Goal: Task Accomplishment & Management: Manage account settings

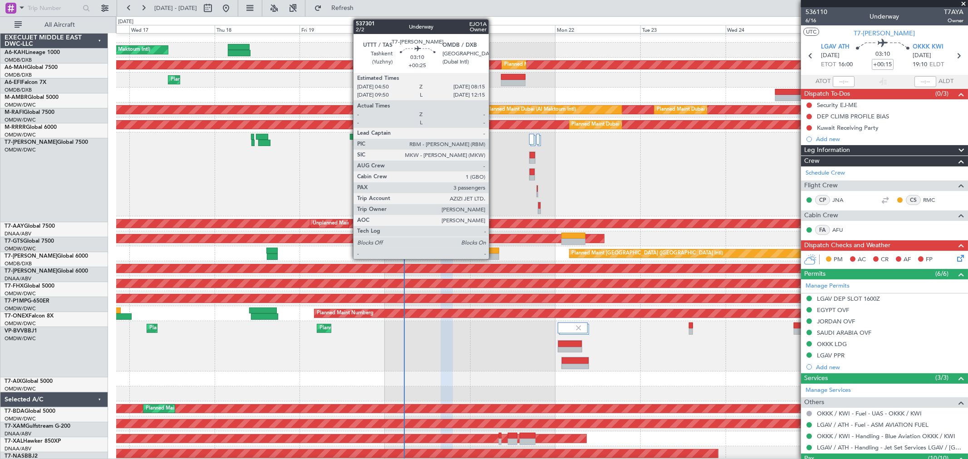
scroll to position [6, 0]
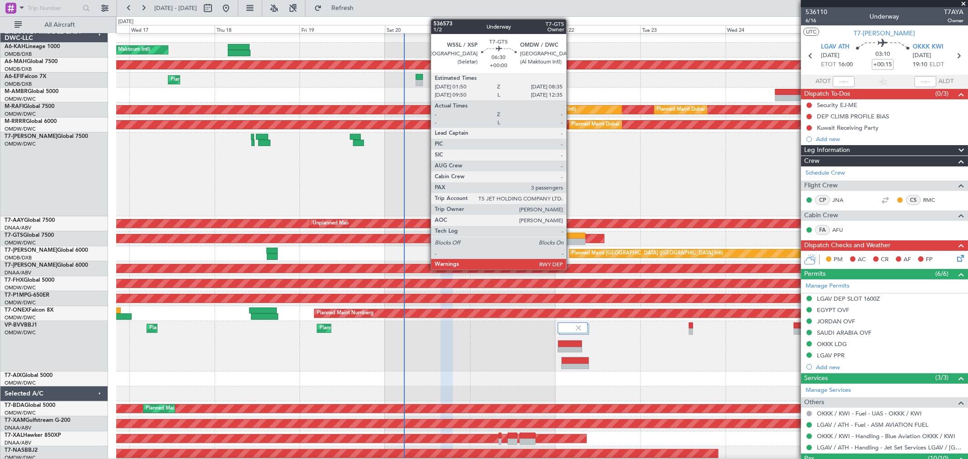
click at [571, 237] on div at bounding box center [574, 236] width 24 height 6
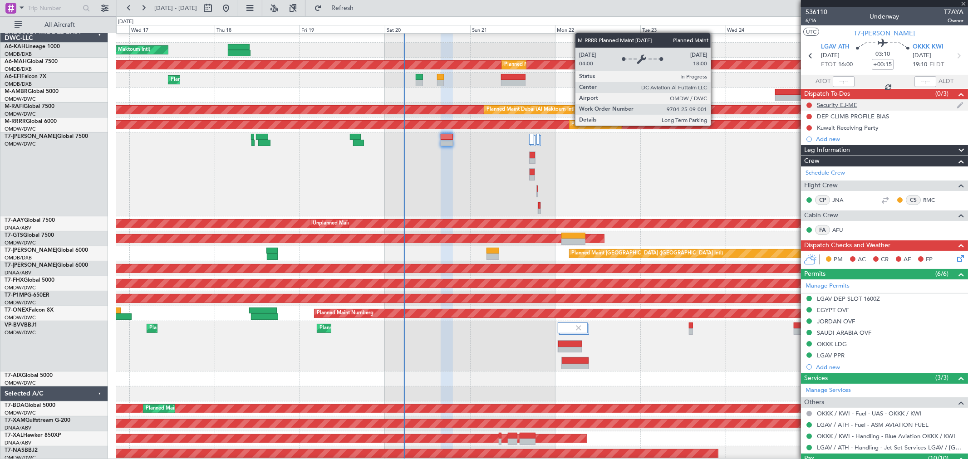
type input "3"
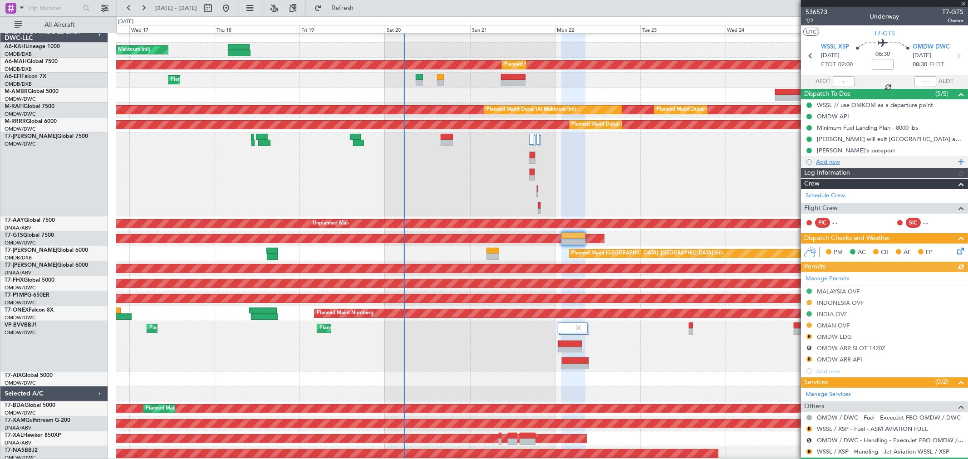
type input "[PERSON_NAME] (ANI)"
type input "7241"
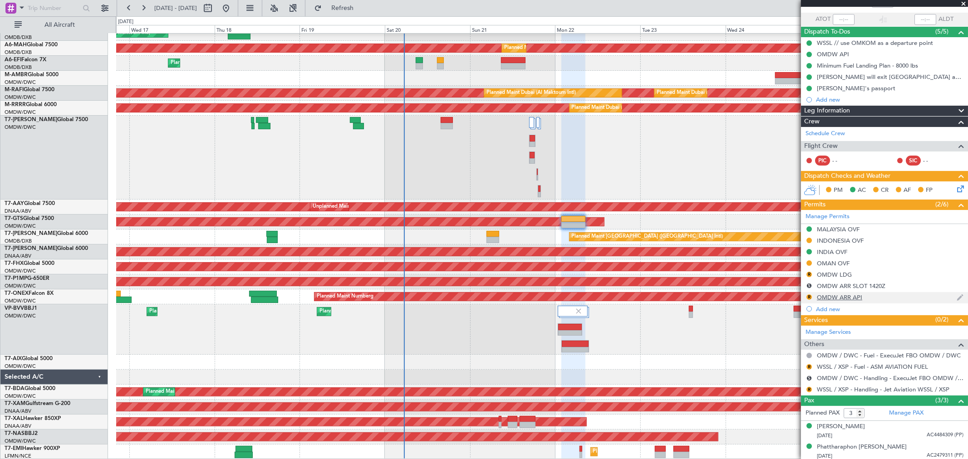
scroll to position [85, 0]
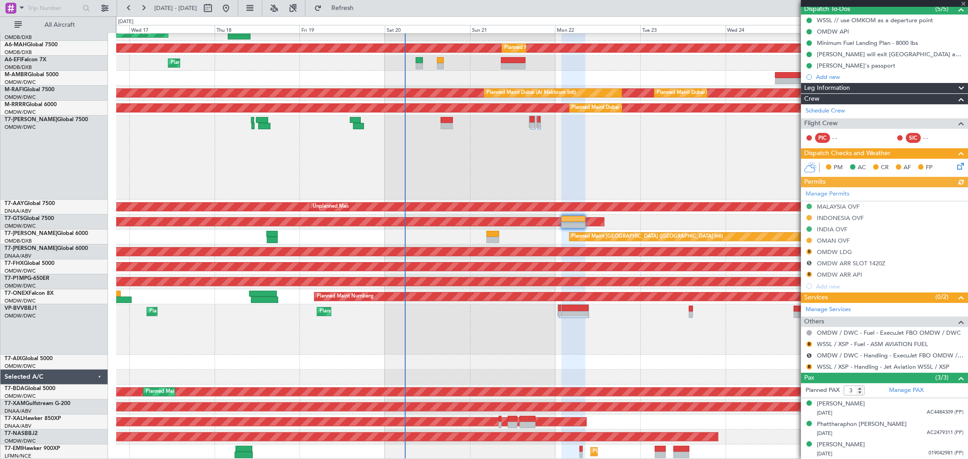
type input "[PERSON_NAME] (ANI)"
type input "7241"
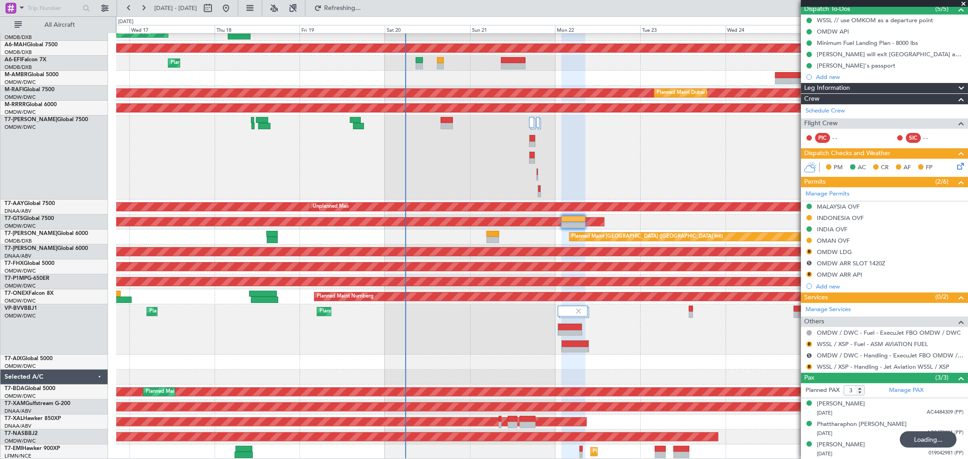
scroll to position [6, 0]
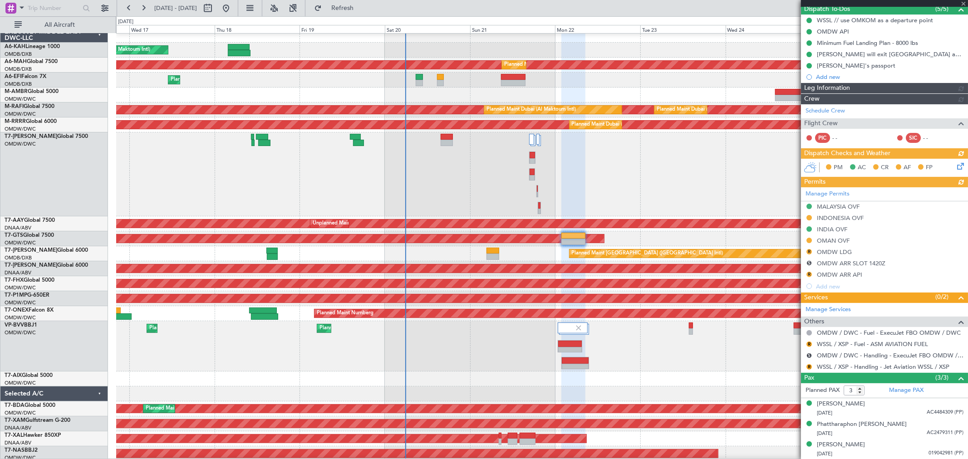
type input "[PERSON_NAME] (ANI)"
type input "7241"
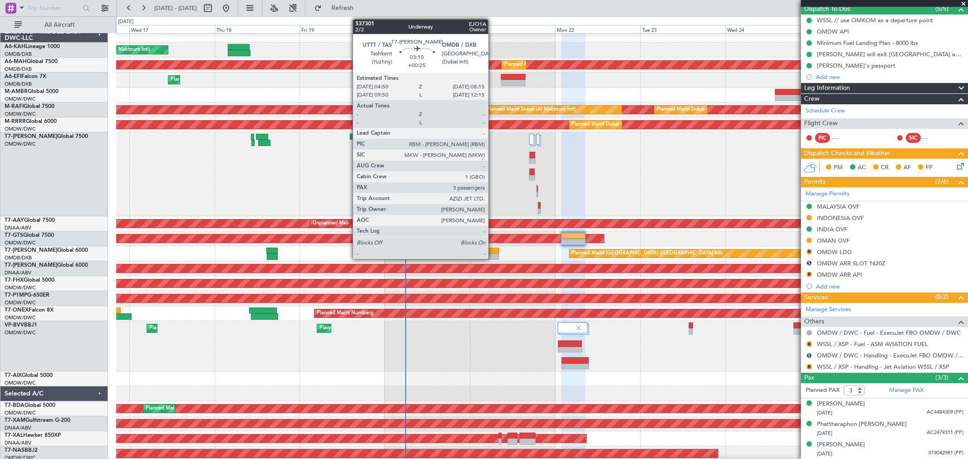
click at [493, 254] on div at bounding box center [493, 257] width 12 height 6
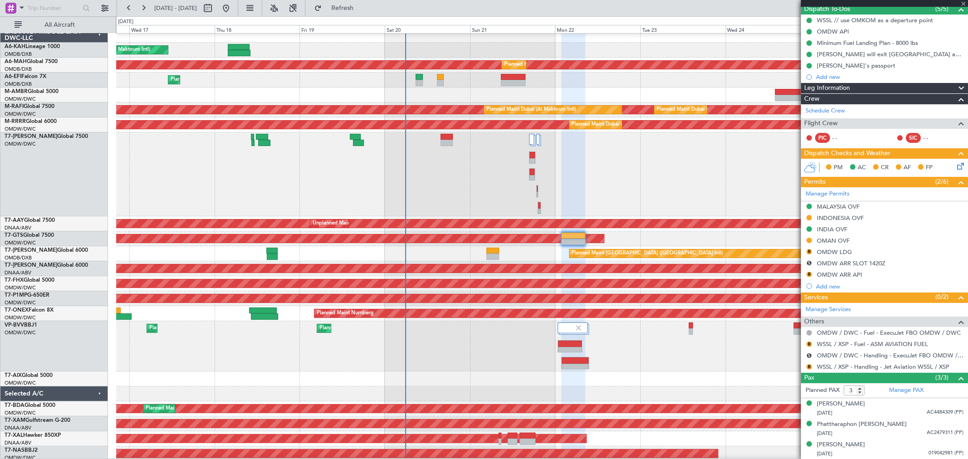
type input "+00:25"
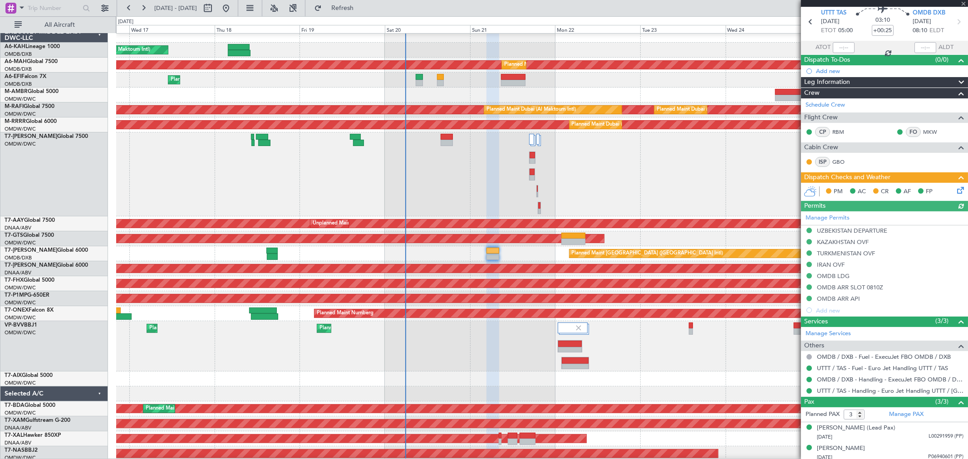
scroll to position [0, 0]
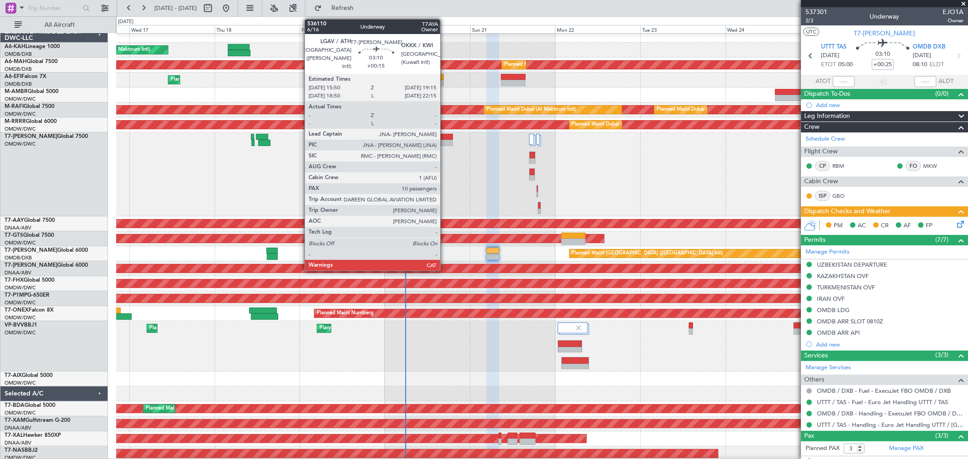
click at [445, 138] on div at bounding box center [447, 137] width 12 height 6
click at [447, 141] on div at bounding box center [447, 143] width 12 height 6
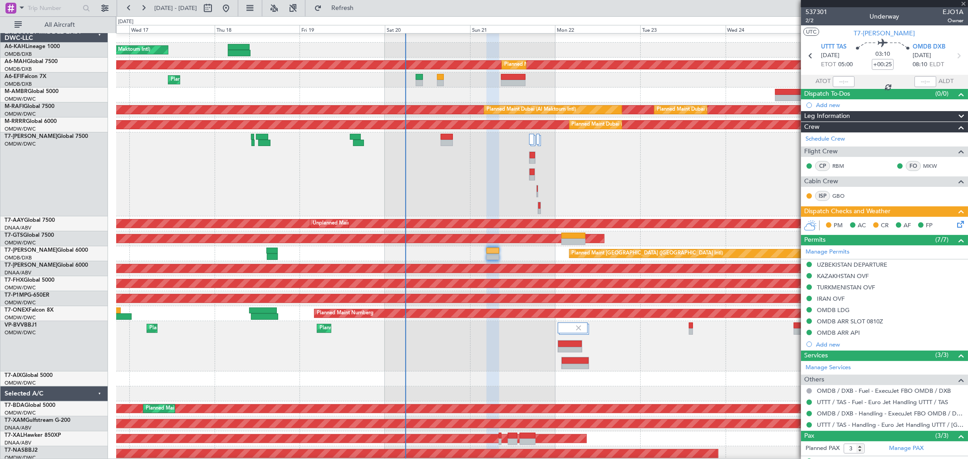
type input "+00:15"
type input "10"
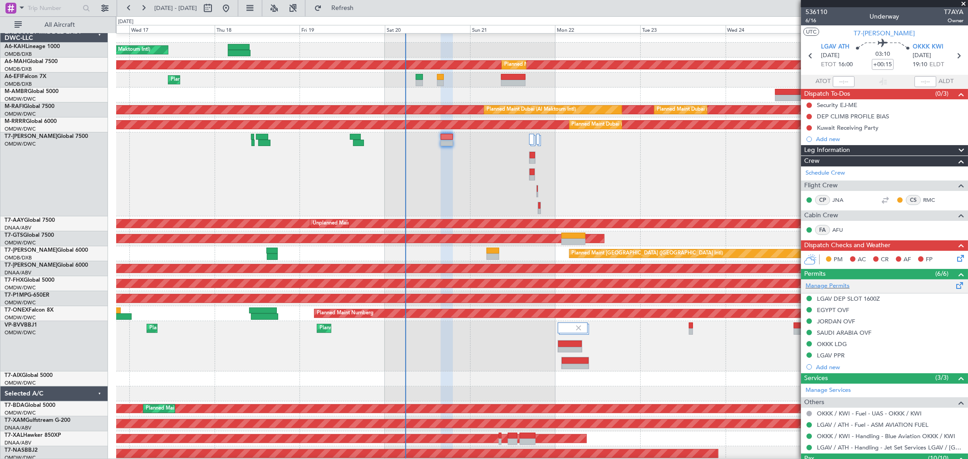
click at [851, 287] on div "Manage Permits" at bounding box center [884, 287] width 167 height 14
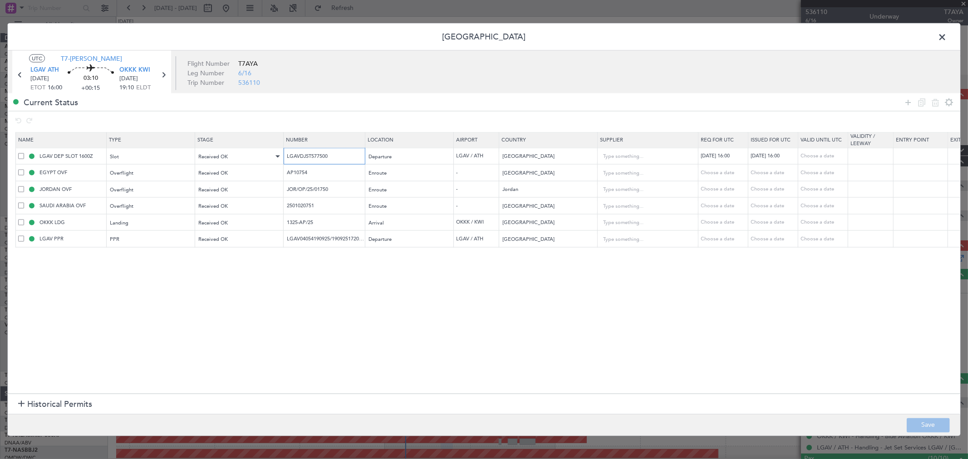
drag, startPoint x: 344, startPoint y: 156, endPoint x: 243, endPoint y: 156, distance: 101.3
click at [243, 156] on tr "LGAV DEP SLOT 1600Z Slot Received OK LGAVDJST577500 Departure LGAV / ATH [GEOGR…" at bounding box center [595, 156] width 1158 height 17
click at [354, 239] on input "LGAV04054190925/1909251720/2009251600" at bounding box center [325, 239] width 79 height 8
drag, startPoint x: 297, startPoint y: 174, endPoint x: 224, endPoint y: 176, distance: 73.1
click at [226, 175] on tr "EGYPT OVF Overflight Received OK AP10754 Enroute - [GEOGRAPHIC_DATA] Choose a d…" at bounding box center [595, 172] width 1158 height 17
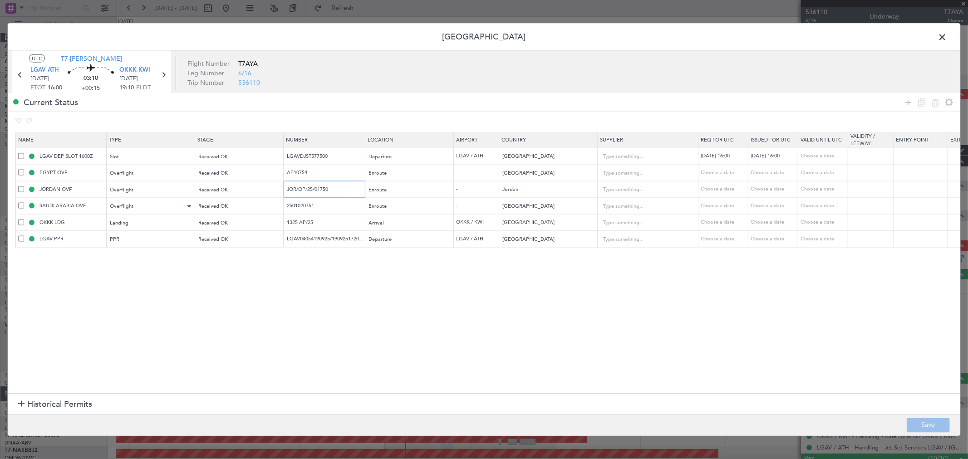
drag, startPoint x: 336, startPoint y: 191, endPoint x: 162, endPoint y: 206, distance: 175.0
click at [162, 206] on table "Name Type Stage Number Location Airport Country Supplier Req For Utc Issued For…" at bounding box center [594, 189] width 1159 height 115
click at [331, 209] on input "2501020751" at bounding box center [325, 206] width 79 height 8
drag, startPoint x: 320, startPoint y: 225, endPoint x: 216, endPoint y: 235, distance: 104.5
click at [204, 229] on tr "OKKK LDG Landing Received OK 1325-AP/25 Arrival OKKK / KWI Kuwait Choose a date…" at bounding box center [595, 222] width 1158 height 17
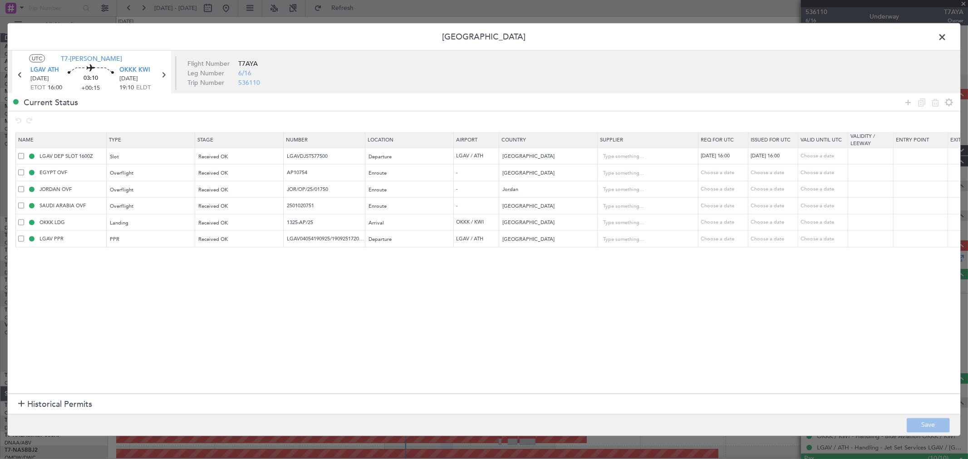
click at [947, 34] on span at bounding box center [947, 39] width 0 height 18
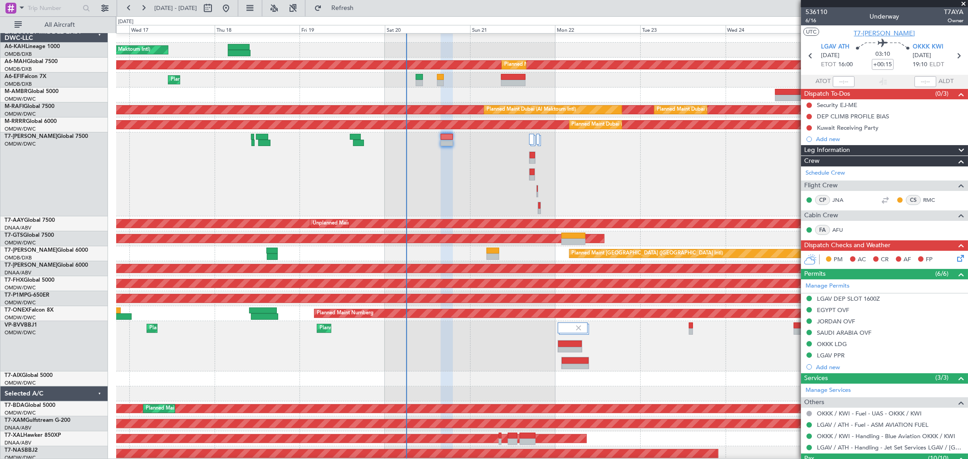
click at [878, 32] on span "T7-[PERSON_NAME]" at bounding box center [885, 34] width 61 height 10
click at [808, 106] on button at bounding box center [809, 105] width 5 height 5
click at [813, 145] on span "Completed" at bounding box center [814, 145] width 30 height 9
click at [810, 116] on button at bounding box center [809, 116] width 5 height 5
click at [808, 156] on span "Completed" at bounding box center [814, 156] width 30 height 9
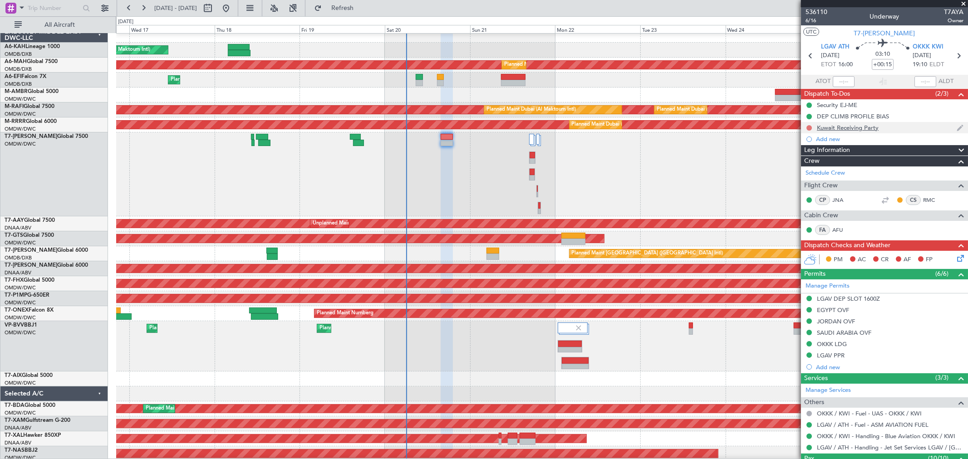
click at [810, 128] on button at bounding box center [809, 127] width 5 height 5
click at [802, 170] on span "Completed" at bounding box center [814, 167] width 30 height 9
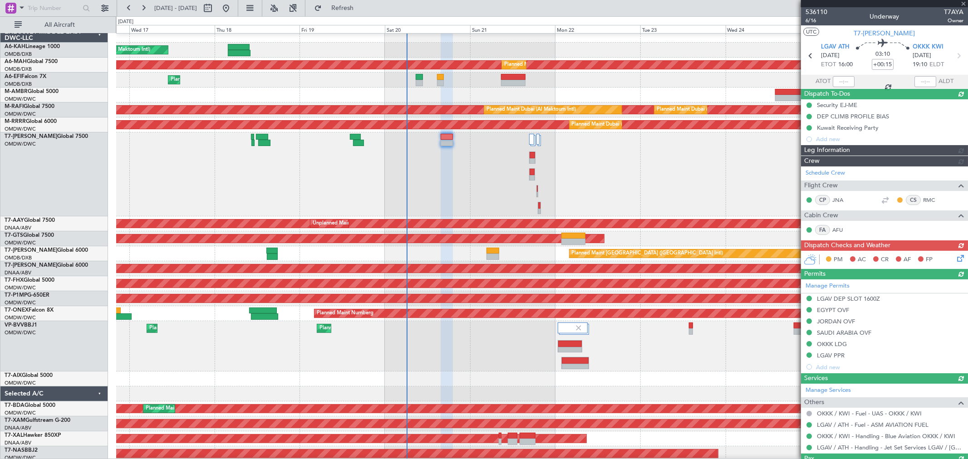
drag, startPoint x: 948, startPoint y: 255, endPoint x: 951, endPoint y: 259, distance: 5.3
click at [949, 255] on div "PM AC CR AF FP" at bounding box center [884, 260] width 167 height 18
click at [956, 260] on icon at bounding box center [959, 256] width 7 height 7
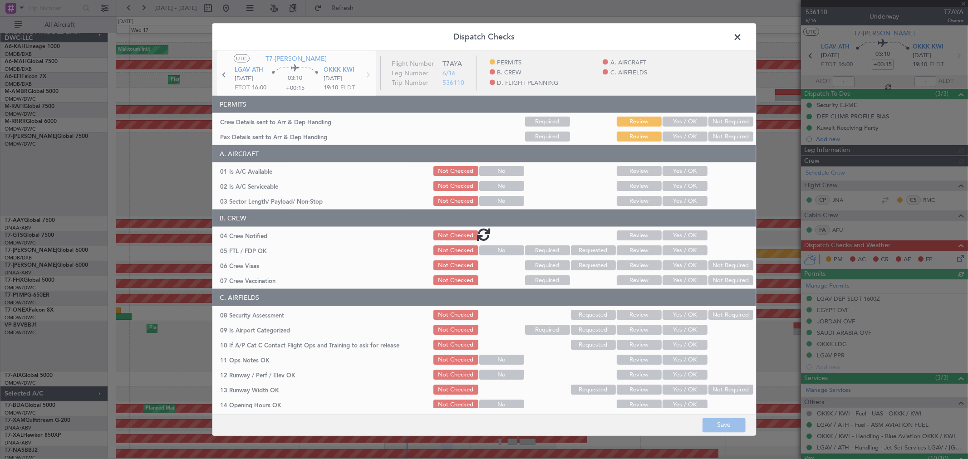
type input "[PERSON_NAME] ([PERSON_NAME])"
type input "7307"
click at [667, 118] on div at bounding box center [484, 234] width 544 height 367
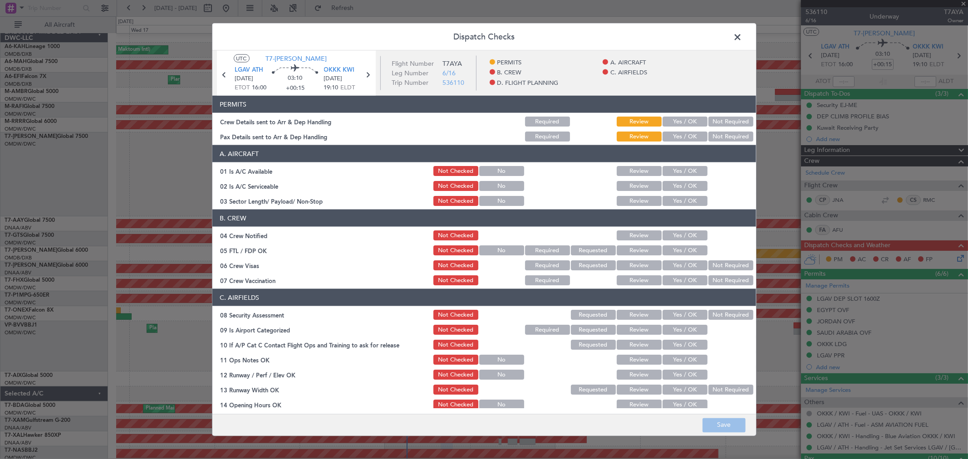
click at [682, 121] on button "Yes / OK" at bounding box center [685, 122] width 45 height 10
click at [680, 143] on div "Yes / OK" at bounding box center [685, 136] width 46 height 13
click at [686, 132] on button "Yes / OK" at bounding box center [685, 137] width 45 height 10
click at [671, 170] on button "Yes / OK" at bounding box center [685, 171] width 45 height 10
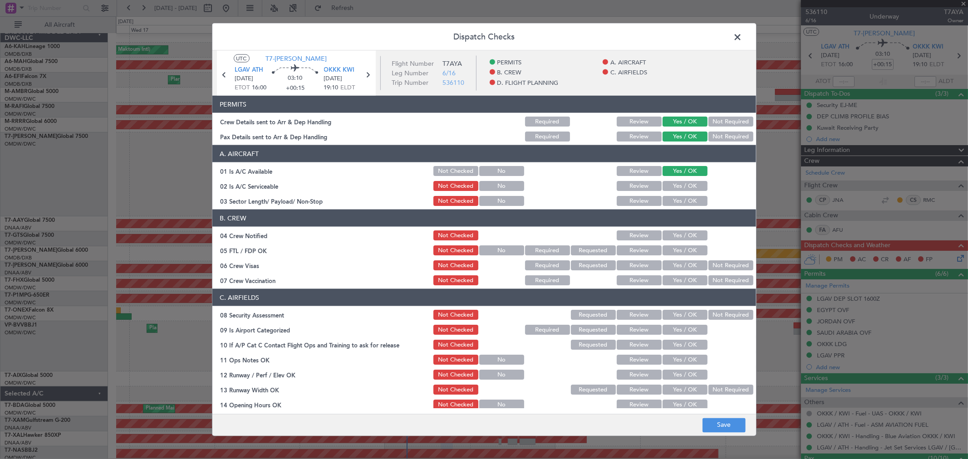
click at [669, 187] on button "Yes / OK" at bounding box center [685, 186] width 45 height 10
click at [671, 197] on button "Yes / OK" at bounding box center [685, 201] width 45 height 10
drag, startPoint x: 679, startPoint y: 234, endPoint x: 674, endPoint y: 260, distance: 26.4
click at [679, 236] on button "Yes / OK" at bounding box center [685, 236] width 45 height 10
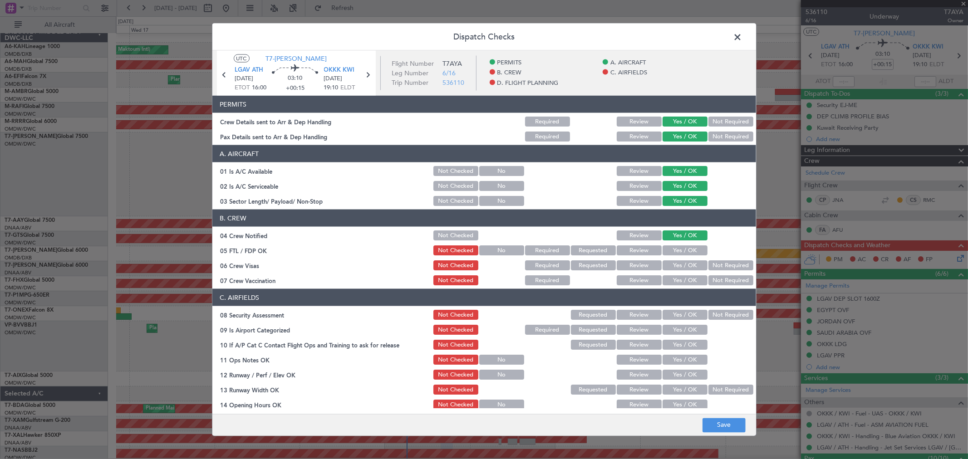
drag, startPoint x: 674, startPoint y: 260, endPoint x: 675, endPoint y: 252, distance: 8.2
click at [674, 262] on button "Yes / OK" at bounding box center [685, 266] width 45 height 10
drag, startPoint x: 675, startPoint y: 251, endPoint x: 676, endPoint y: 274, distance: 23.2
click at [675, 252] on button "Yes / OK" at bounding box center [685, 251] width 45 height 10
click at [676, 278] on button "Yes / OK" at bounding box center [685, 281] width 45 height 10
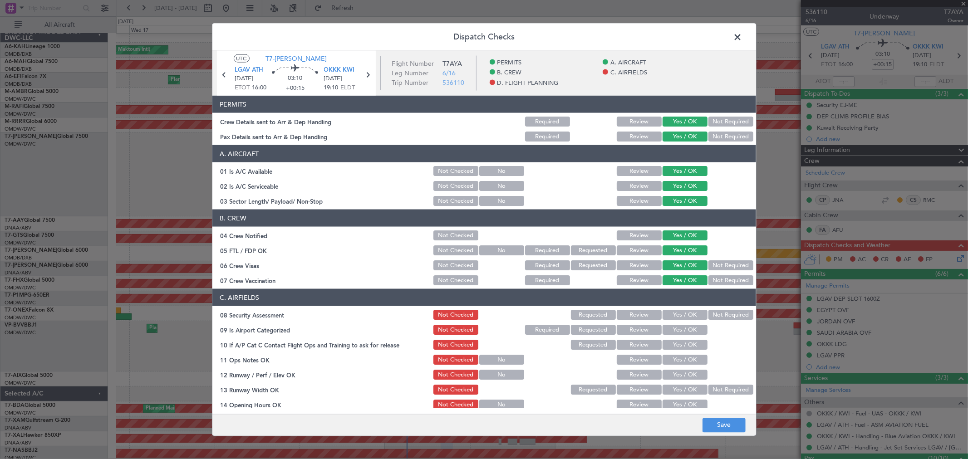
drag, startPoint x: 675, startPoint y: 312, endPoint x: 676, endPoint y: 326, distance: 14.1
click at [675, 315] on button "Yes / OK" at bounding box center [685, 315] width 45 height 10
click at [675, 330] on button "Yes / OK" at bounding box center [685, 330] width 45 height 10
click at [675, 352] on section "C. AIRFIELDS 08 Security Assessment Not Checked Requested Review Yes / OK Not R…" at bounding box center [484, 432] width 544 height 287
click at [677, 346] on button "Yes / OK" at bounding box center [685, 345] width 45 height 10
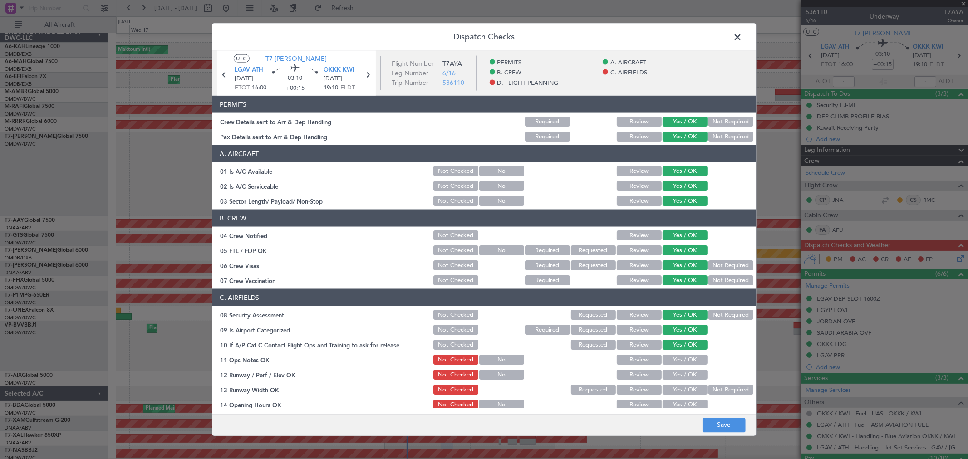
drag, startPoint x: 677, startPoint y: 359, endPoint x: 675, endPoint y: 369, distance: 10.2
click at [677, 359] on button "Yes / OK" at bounding box center [685, 360] width 45 height 10
click at [674, 371] on button "Yes / OK" at bounding box center [685, 375] width 45 height 10
click at [671, 386] on button "Yes / OK" at bounding box center [685, 390] width 45 height 10
click at [674, 400] on button "Yes / OK" at bounding box center [685, 405] width 45 height 10
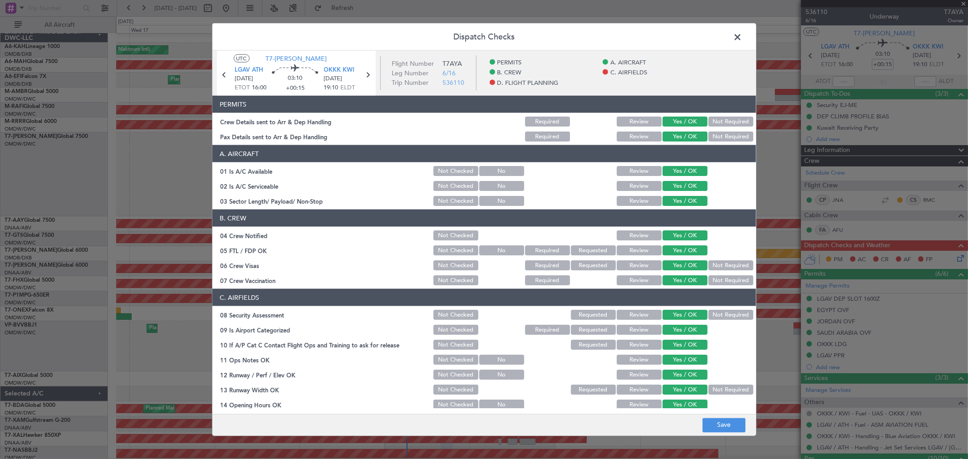
drag, startPoint x: 674, startPoint y: 400, endPoint x: 679, endPoint y: 387, distance: 14.1
click at [674, 399] on div "Yes / OK" at bounding box center [685, 405] width 46 height 13
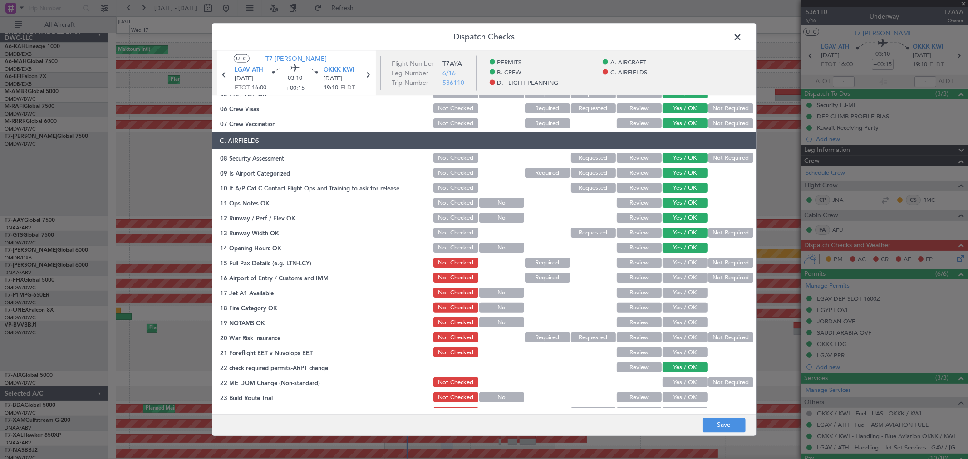
scroll to position [202, 0]
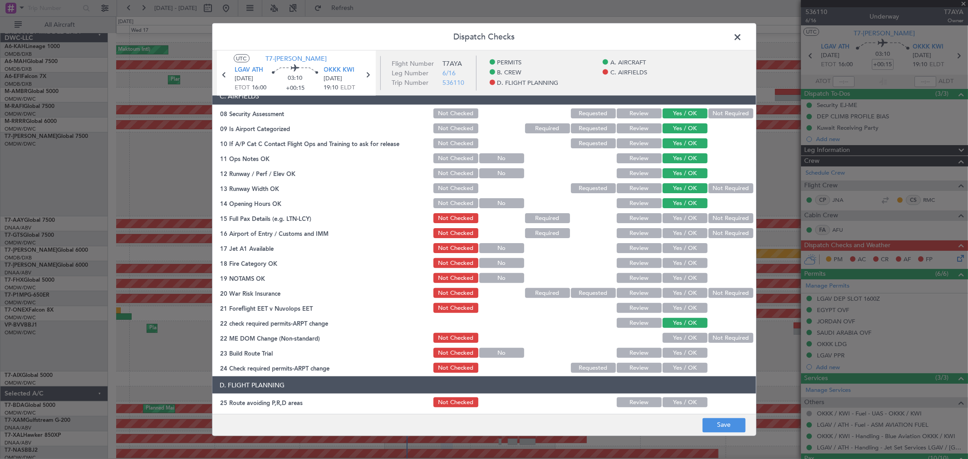
click at [667, 217] on button "Yes / OK" at bounding box center [685, 218] width 45 height 10
drag, startPoint x: 674, startPoint y: 233, endPoint x: 671, endPoint y: 242, distance: 9.2
click at [673, 235] on button "Yes / OK" at bounding box center [685, 233] width 45 height 10
click at [670, 243] on button "Yes / OK" at bounding box center [685, 248] width 45 height 10
drag, startPoint x: 671, startPoint y: 258, endPoint x: 674, endPoint y: 270, distance: 12.2
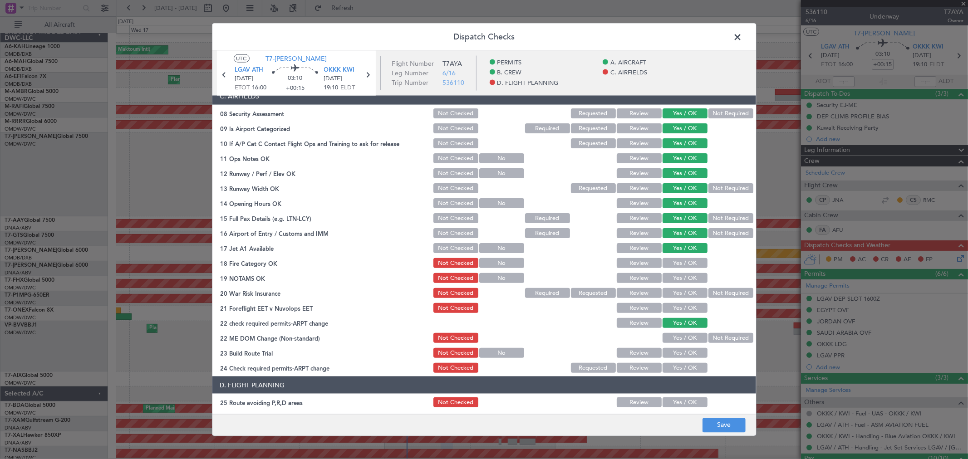
click at [673, 268] on div "Yes / OK" at bounding box center [685, 263] width 46 height 13
drag, startPoint x: 674, startPoint y: 273, endPoint x: 674, endPoint y: 280, distance: 6.8
click at [674, 275] on button "Yes / OK" at bounding box center [685, 278] width 45 height 10
click at [677, 260] on button "Yes / OK" at bounding box center [685, 263] width 45 height 10
click at [677, 291] on button "Yes / OK" at bounding box center [685, 293] width 45 height 10
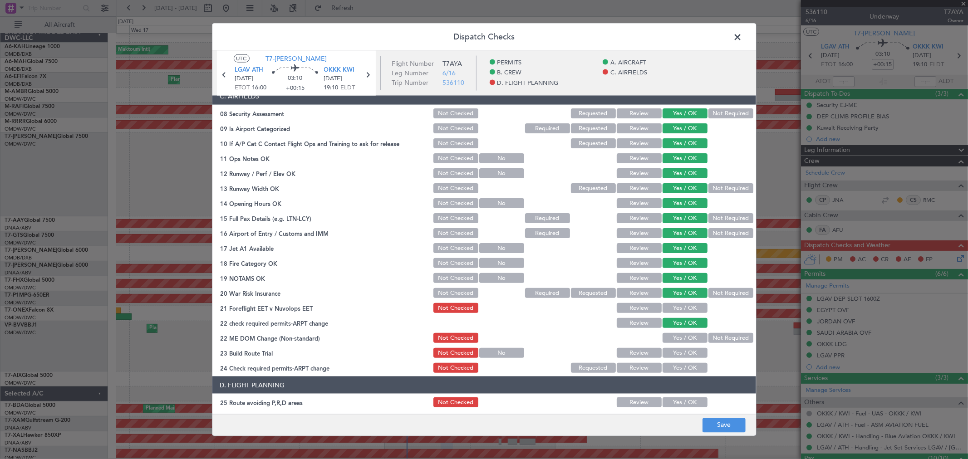
click at [675, 311] on button "Yes / OK" at bounding box center [685, 308] width 45 height 10
click at [674, 341] on button "Yes / OK" at bounding box center [685, 338] width 45 height 10
click at [675, 351] on button "Yes / OK" at bounding box center [685, 353] width 45 height 10
drag, startPoint x: 675, startPoint y: 366, endPoint x: 683, endPoint y: 329, distance: 38.6
click at [675, 367] on button "Yes / OK" at bounding box center [685, 368] width 45 height 10
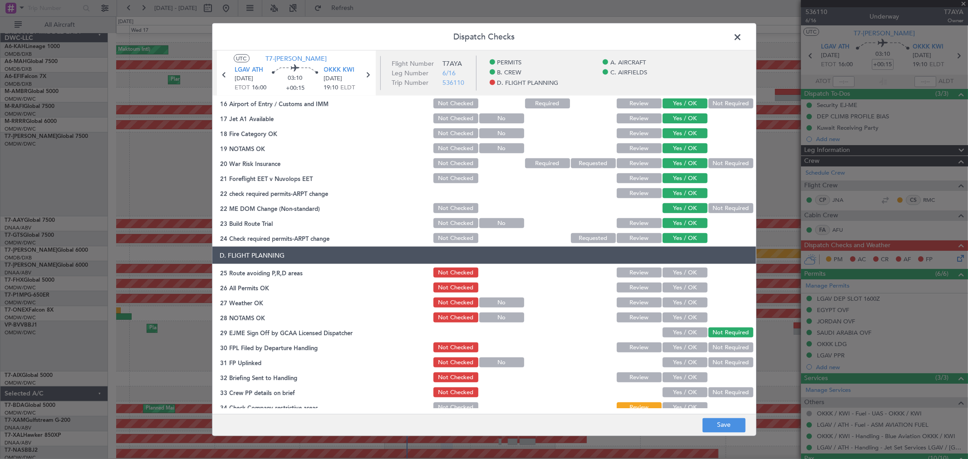
scroll to position [353, 0]
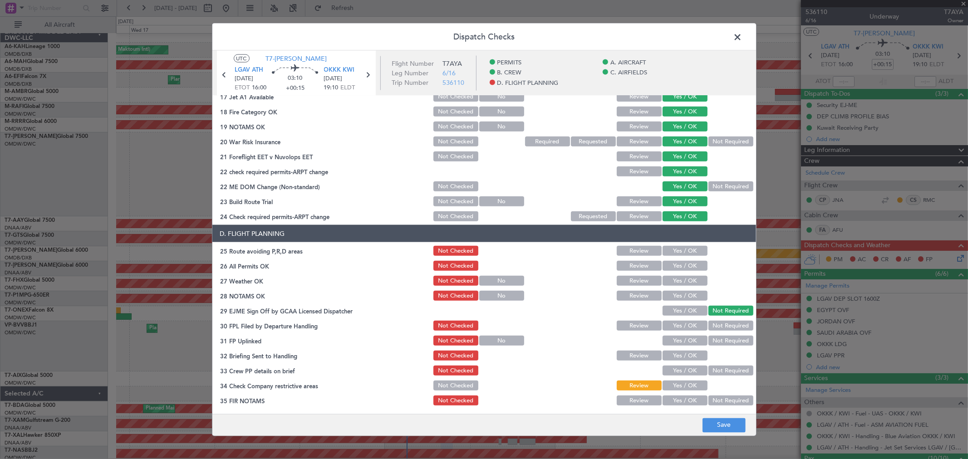
drag, startPoint x: 678, startPoint y: 247, endPoint x: 672, endPoint y: 267, distance: 20.7
click at [678, 249] on button "Yes / OK" at bounding box center [685, 251] width 45 height 10
drag, startPoint x: 672, startPoint y: 267, endPoint x: 673, endPoint y: 289, distance: 22.3
click at [672, 268] on button "Yes / OK" at bounding box center [685, 266] width 45 height 10
click at [673, 290] on div "Yes / OK" at bounding box center [685, 296] width 46 height 13
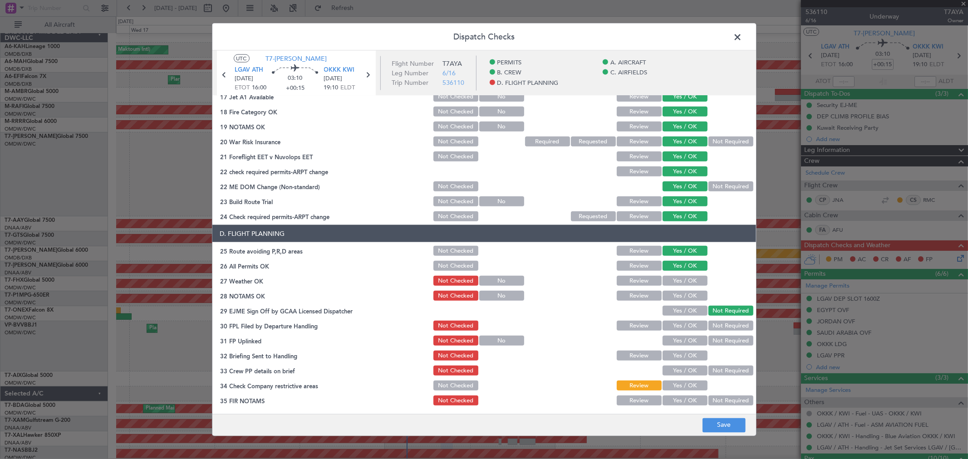
click at [676, 282] on button "Yes / OK" at bounding box center [685, 281] width 45 height 10
drag, startPoint x: 676, startPoint y: 297, endPoint x: 675, endPoint y: 310, distance: 12.7
click at [676, 298] on button "Yes / OK" at bounding box center [685, 296] width 45 height 10
click at [675, 311] on button "Yes / OK" at bounding box center [685, 311] width 45 height 10
click at [674, 326] on button "Yes / OK" at bounding box center [685, 326] width 45 height 10
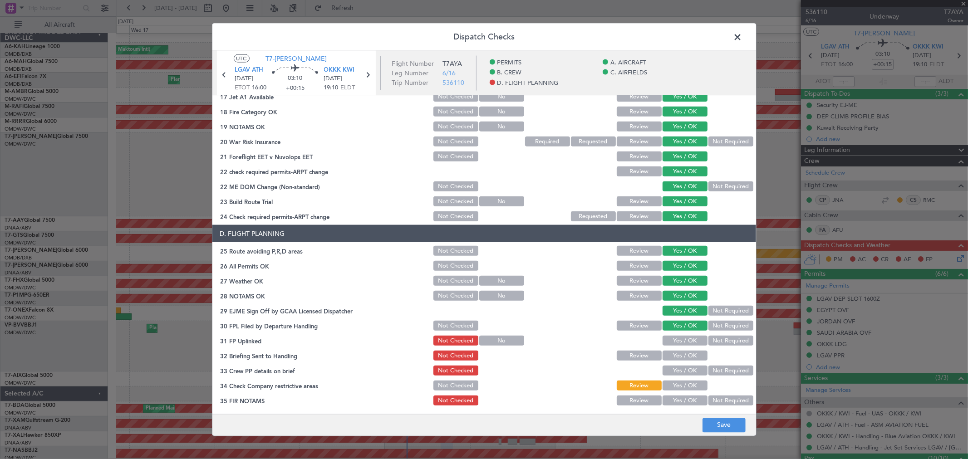
click at [676, 339] on button "Yes / OK" at bounding box center [685, 341] width 45 height 10
click at [677, 354] on button "Yes / OK" at bounding box center [685, 356] width 45 height 10
click at [680, 374] on button "Yes / OK" at bounding box center [685, 371] width 45 height 10
click at [679, 387] on button "Yes / OK" at bounding box center [685, 386] width 45 height 10
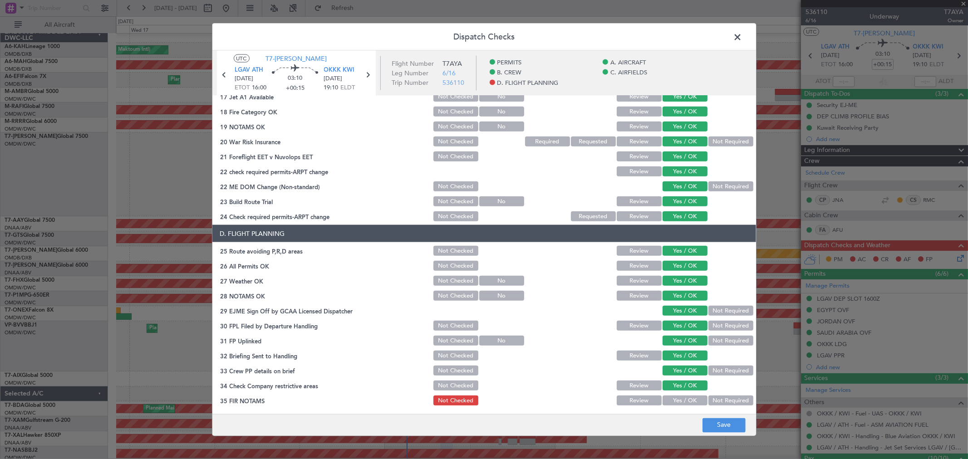
click at [678, 403] on button "Yes / OK" at bounding box center [685, 401] width 45 height 10
click at [722, 423] on button "Save" at bounding box center [724, 425] width 43 height 15
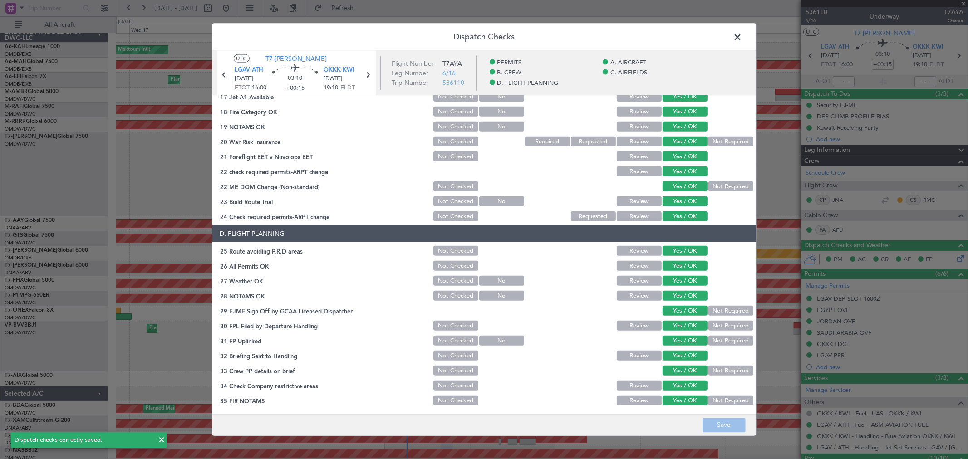
click at [743, 35] on span at bounding box center [743, 39] width 0 height 18
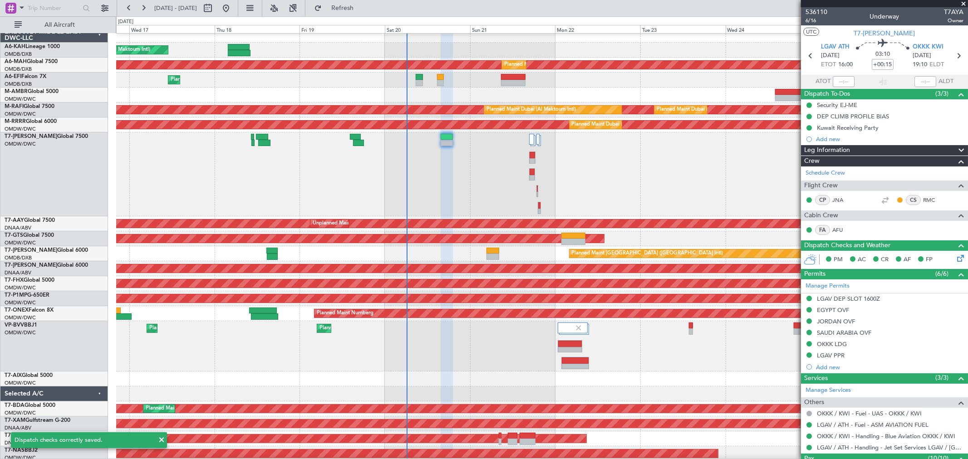
click at [963, 2] on span at bounding box center [963, 4] width 9 height 8
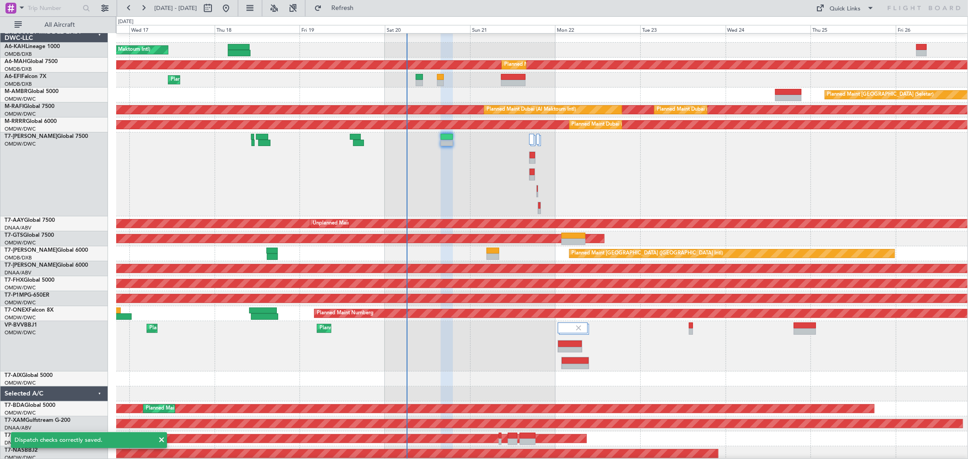
type input "0"
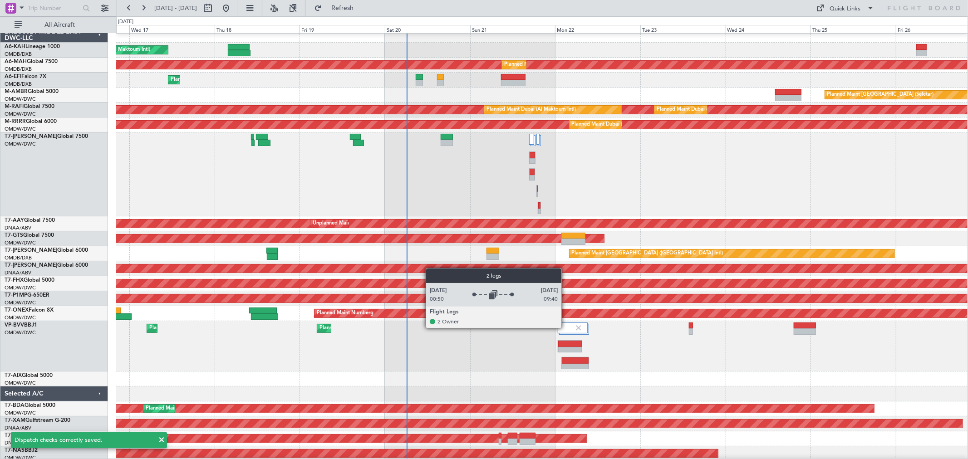
click at [566, 328] on div at bounding box center [573, 328] width 30 height 11
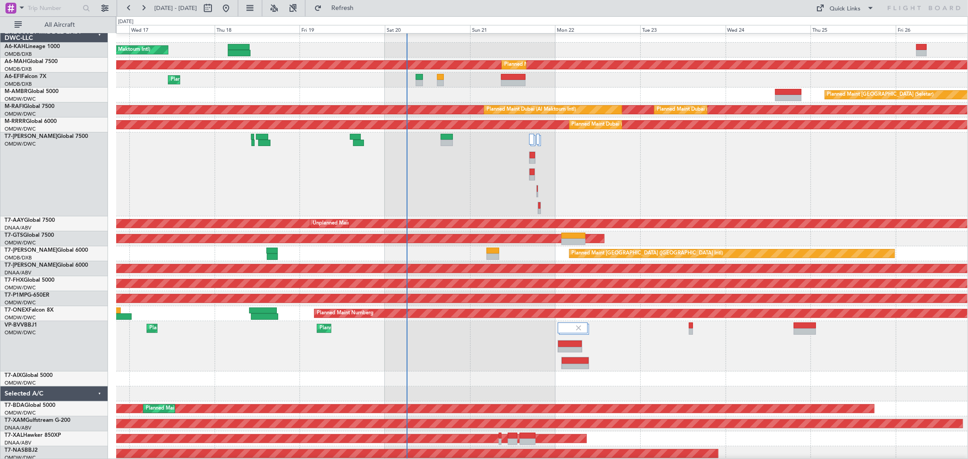
scroll to position [0, 0]
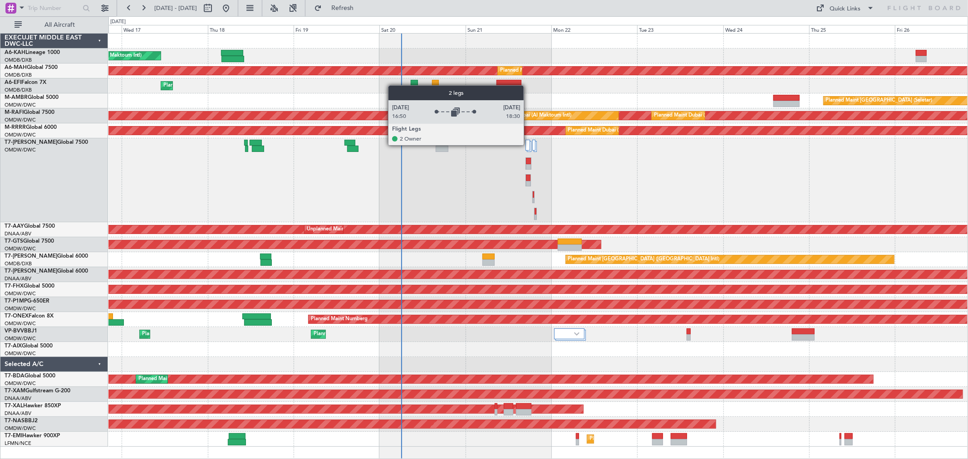
click at [528, 144] on div at bounding box center [528, 145] width 5 height 11
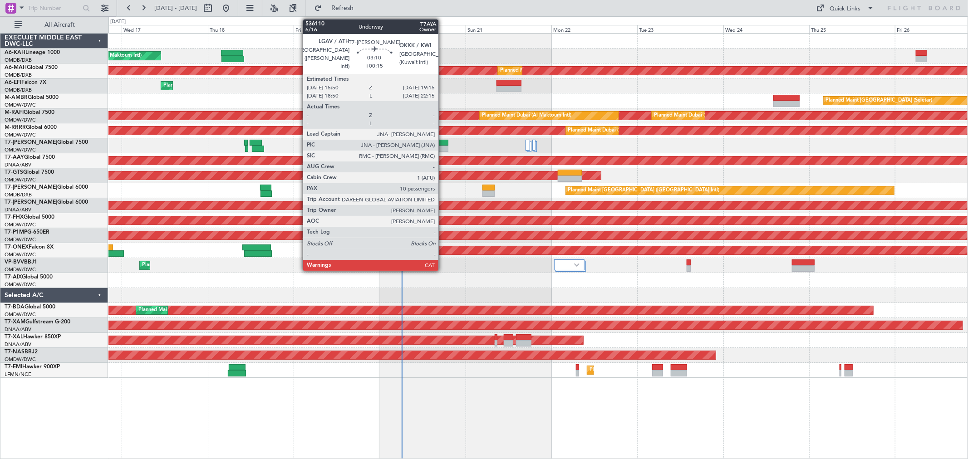
click at [443, 148] on div at bounding box center [442, 149] width 12 height 6
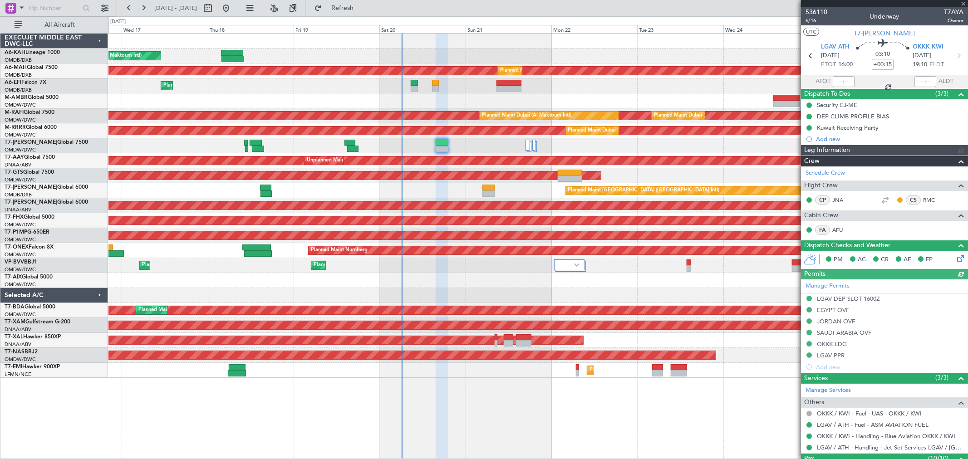
type input "[PERSON_NAME] ([PERSON_NAME])"
type input "7307"
click at [843, 137] on div "Add new" at bounding box center [885, 139] width 139 height 8
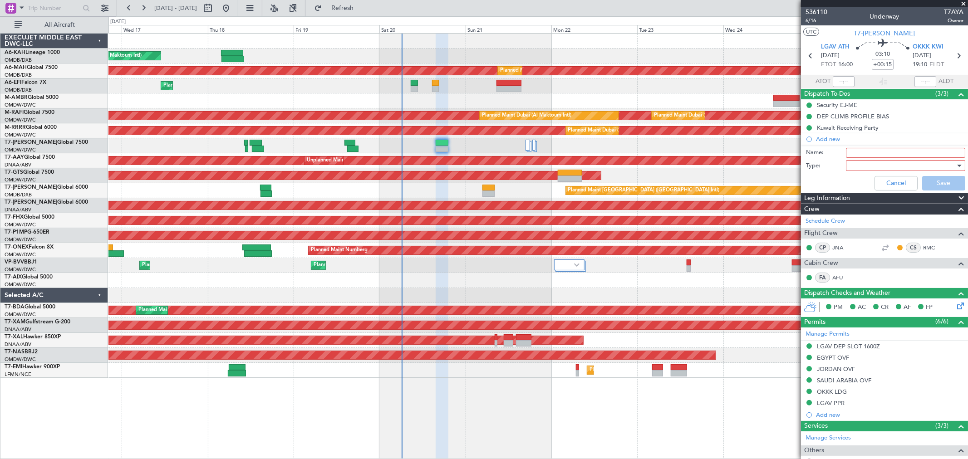
click at [868, 154] on input "Name:" at bounding box center [905, 153] width 119 height 10
paste input "landing fuel at OKKK at 10,000 lbs."
type input "landing fuel at OKKK at 10,000 lbs."
click at [864, 167] on div at bounding box center [903, 166] width 106 height 14
click at [863, 188] on span "Generic" at bounding box center [902, 185] width 106 height 14
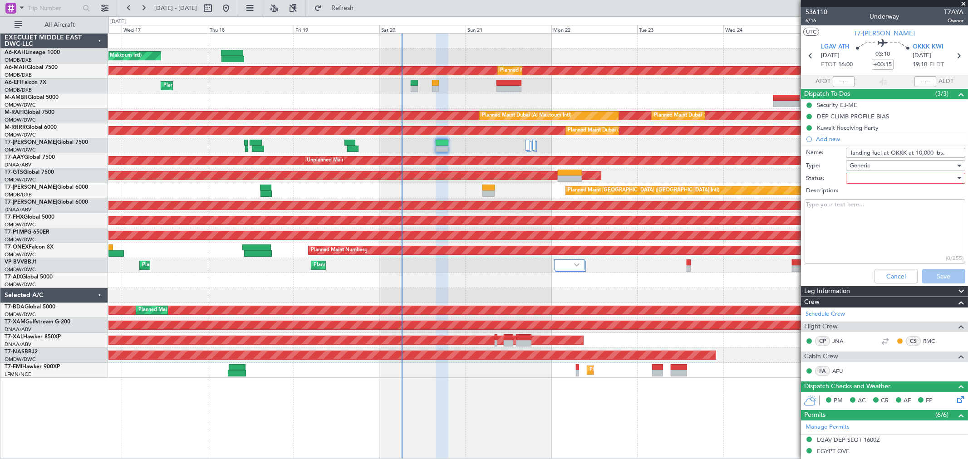
click at [865, 176] on div at bounding box center [903, 179] width 106 height 14
click at [869, 225] on span "Completed" at bounding box center [902, 224] width 106 height 14
click at [936, 277] on button "Save" at bounding box center [944, 276] width 43 height 15
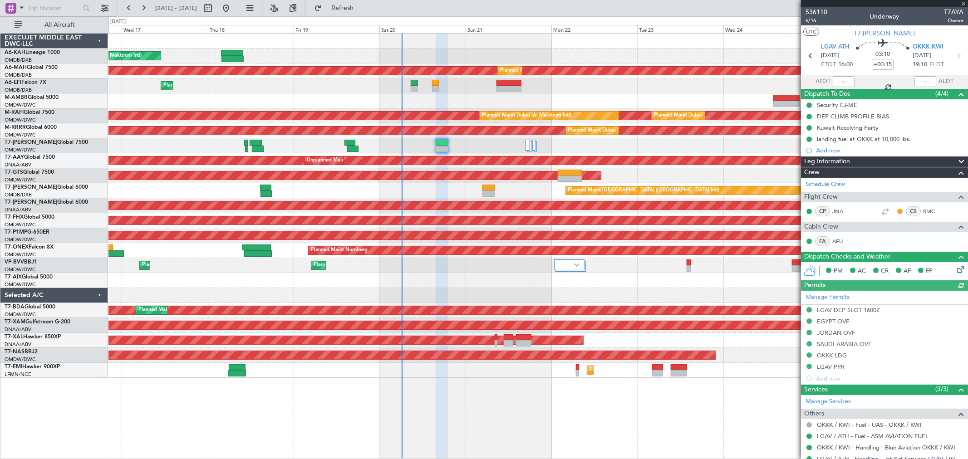
type input "[PERSON_NAME] ([PERSON_NAME])"
type input "7307"
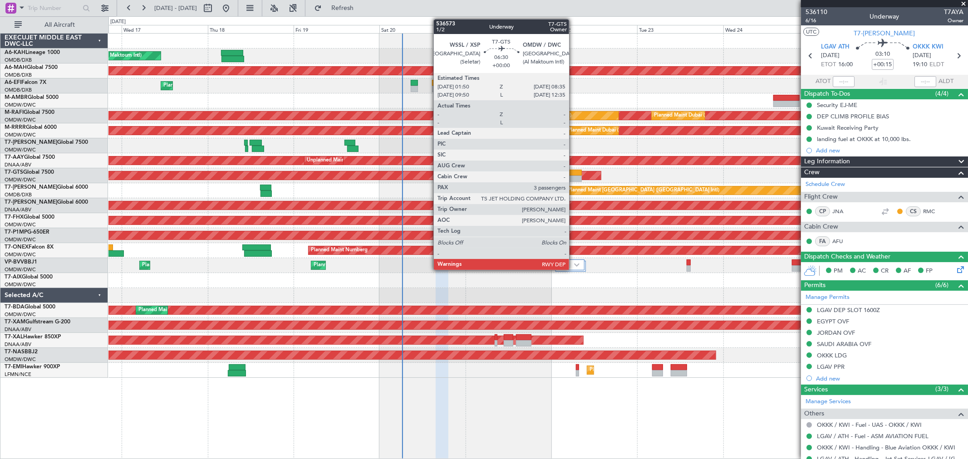
click at [574, 180] on div at bounding box center [570, 179] width 25 height 6
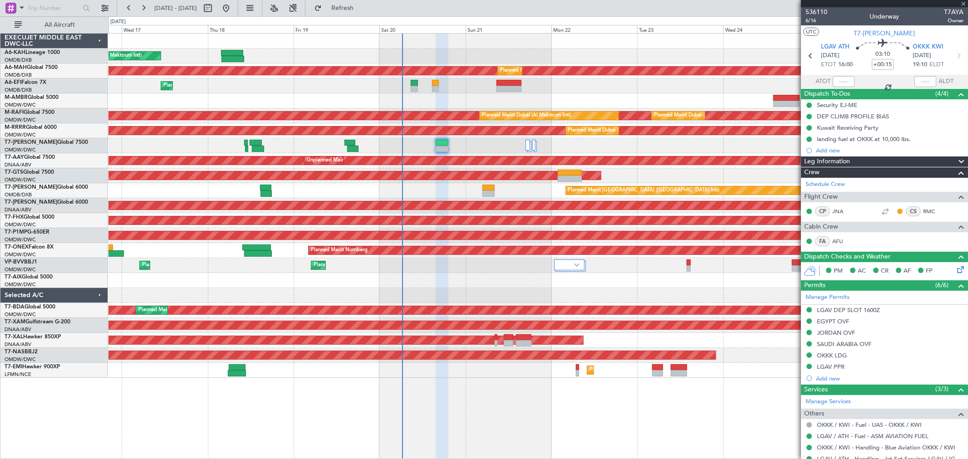
type input "3"
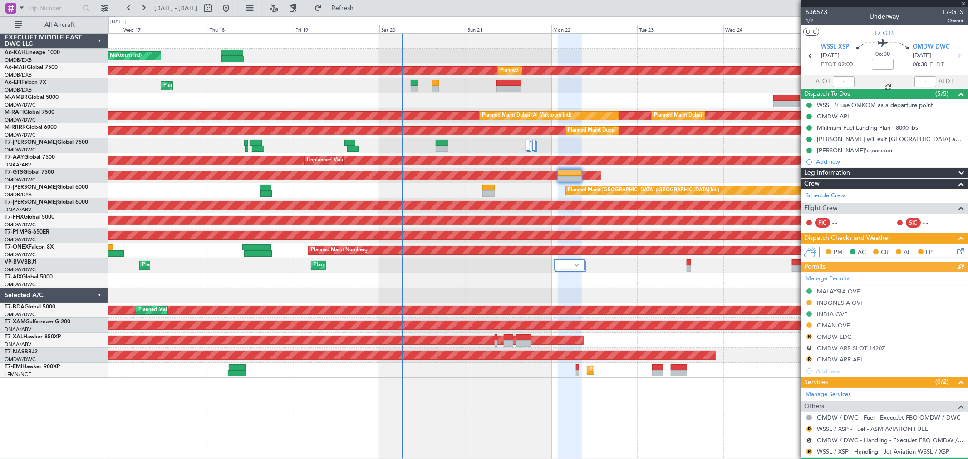
type input "[PERSON_NAME] (ANI)"
type input "7241"
click at [834, 159] on div "Add new" at bounding box center [885, 162] width 139 height 8
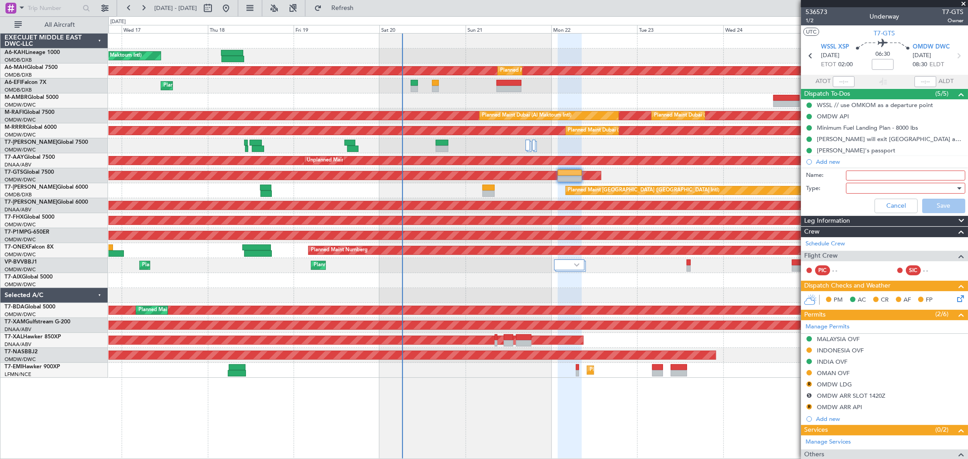
click at [866, 173] on input "Name:" at bounding box center [905, 176] width 119 height 10
paste input "Crew [PERSON_NAME] Myself"
type input "Crew [PERSON_NAME] Myself"
click at [861, 192] on div at bounding box center [903, 189] width 106 height 14
click at [866, 205] on span "Generic" at bounding box center [902, 207] width 106 height 14
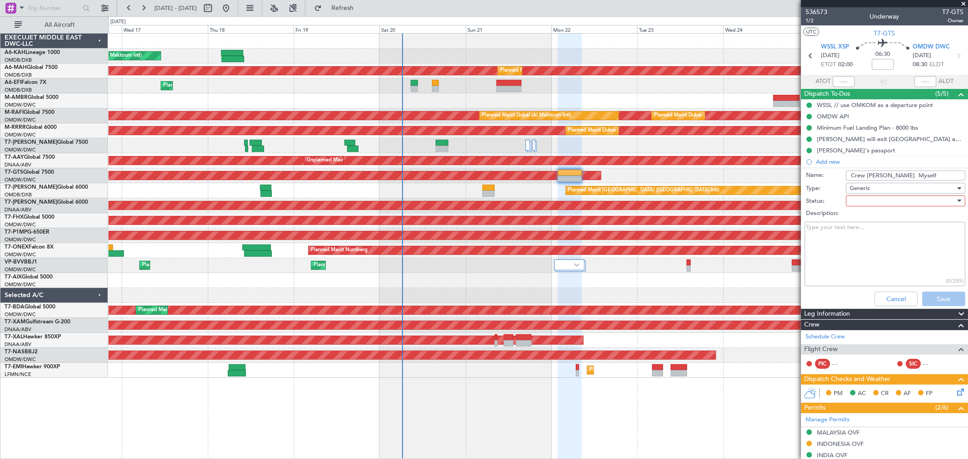
click at [865, 200] on div at bounding box center [903, 201] width 106 height 14
click at [867, 217] on span "Not Started" at bounding box center [902, 219] width 106 height 14
click at [936, 303] on button "Save" at bounding box center [944, 299] width 43 height 15
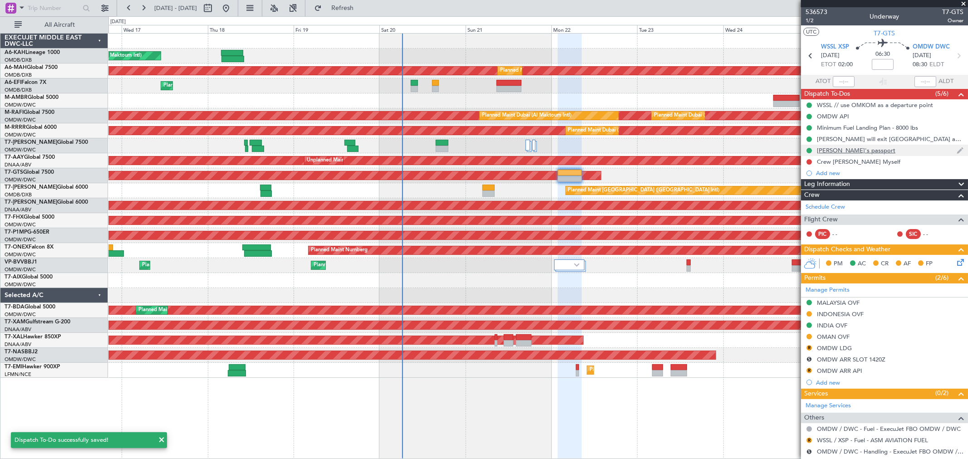
click at [844, 147] on div "[PERSON_NAME]'s passport" at bounding box center [856, 151] width 79 height 8
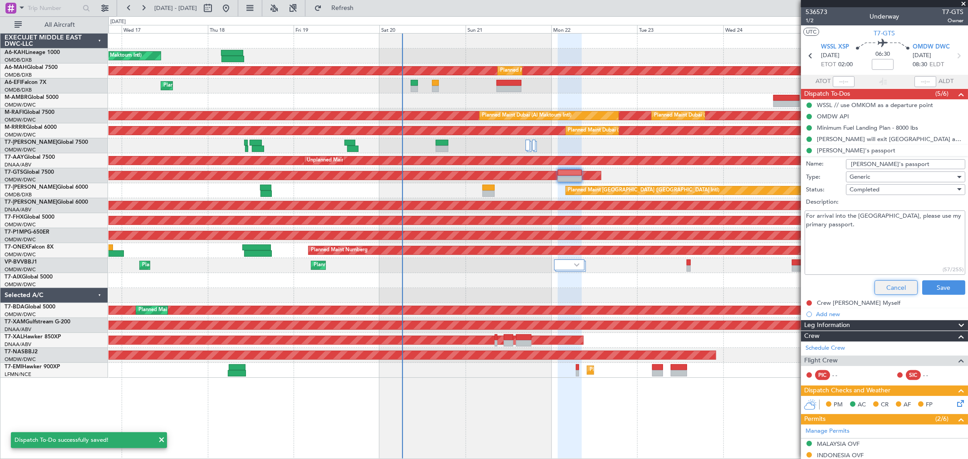
click at [894, 282] on button "Cancel" at bounding box center [896, 288] width 43 height 15
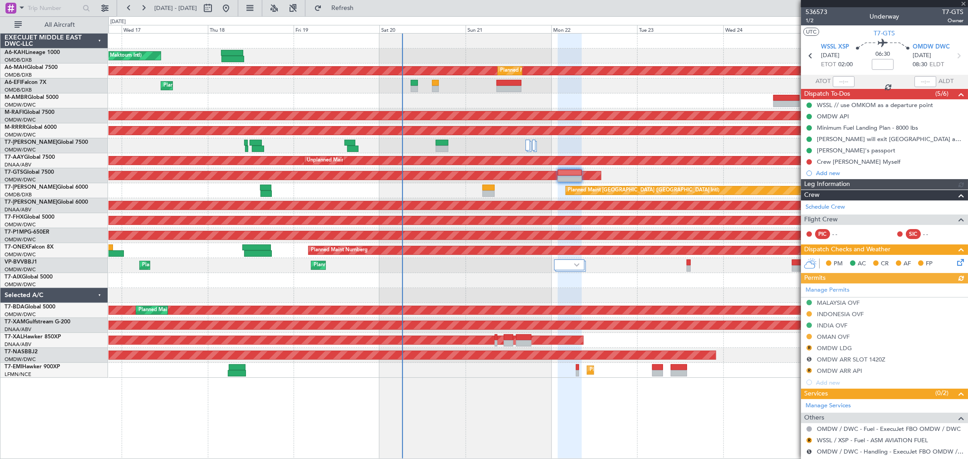
type input "[PERSON_NAME] (ANI)"
type input "7241"
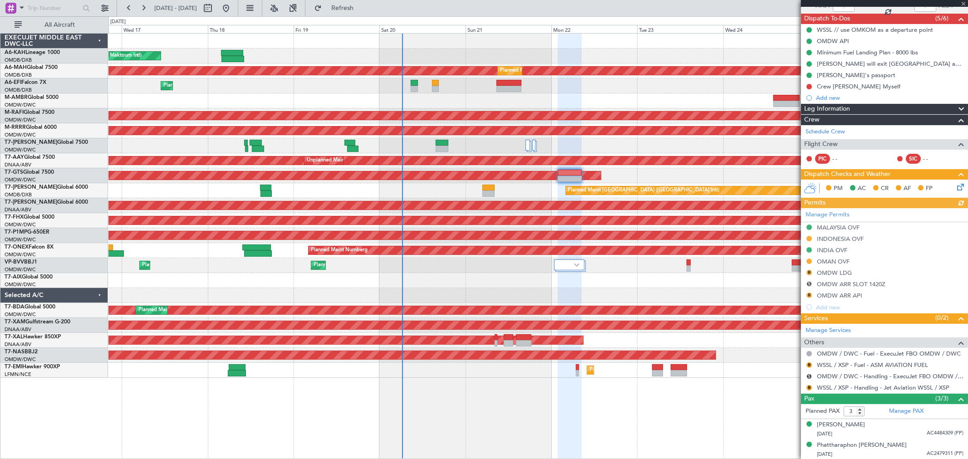
scroll to position [97, 0]
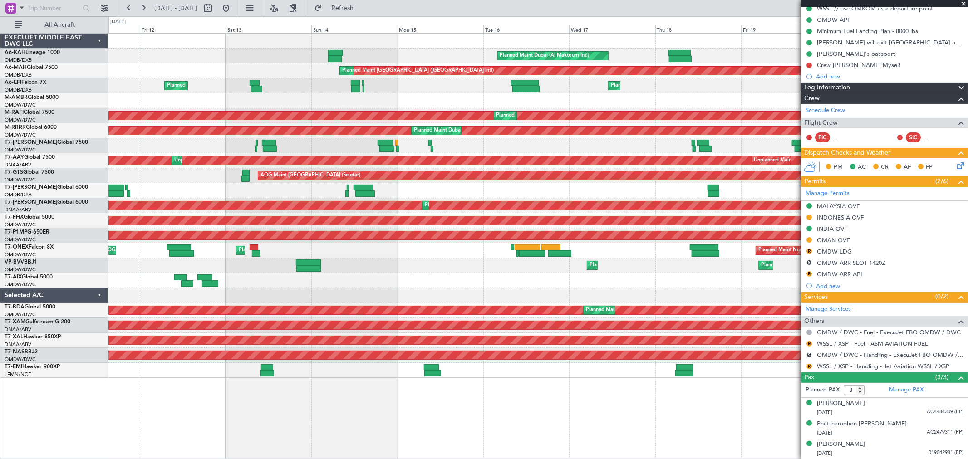
click at [777, 179] on div "Planned Maint Dubai (Al Maktoum Intl) Planned Maint [GEOGRAPHIC_DATA] ([GEOGRAP…" at bounding box center [539, 206] width 860 height 345
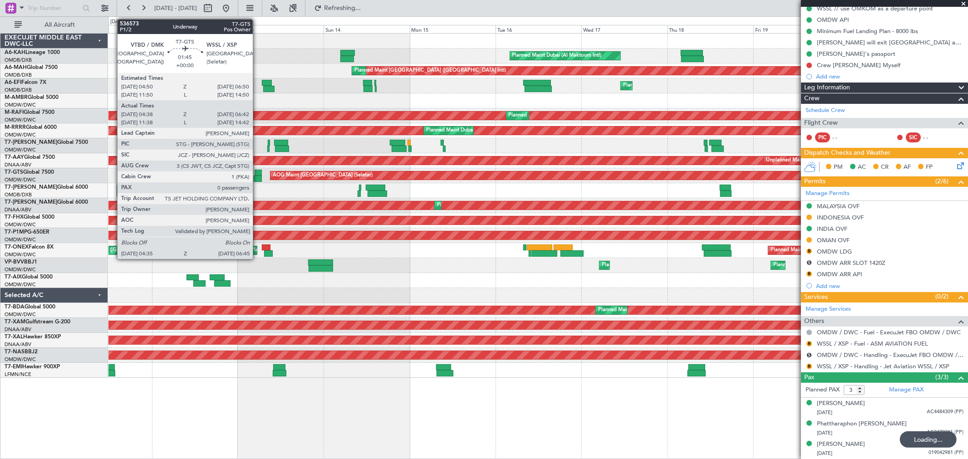
click at [257, 174] on div at bounding box center [258, 173] width 7 height 6
type input "04:48"
type input "06:37"
type input "0"
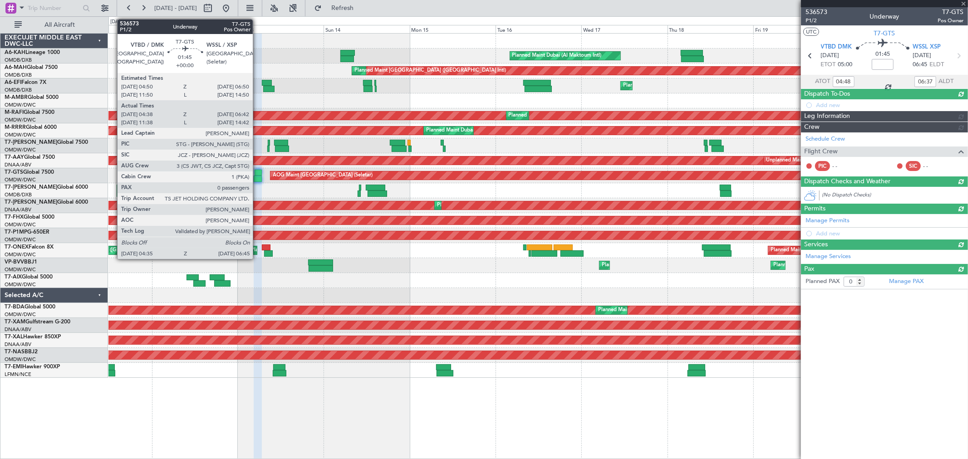
scroll to position [0, 0]
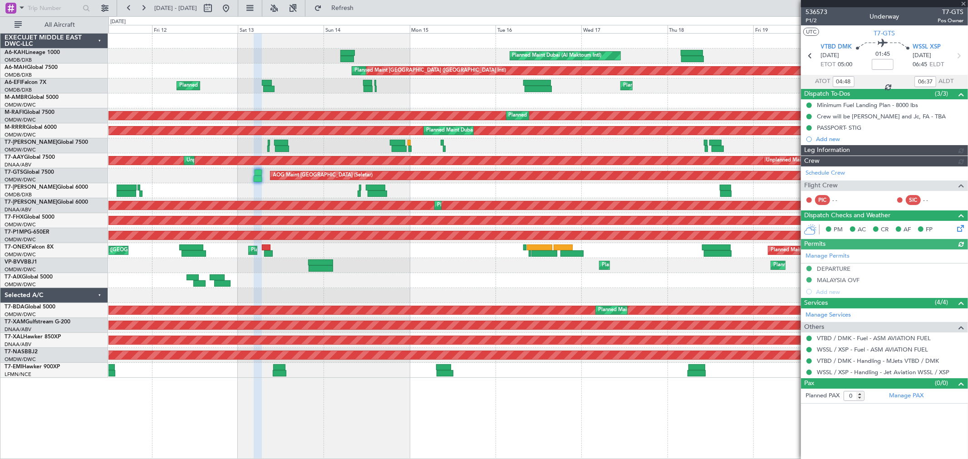
type input "[PERSON_NAME] (ANI)"
type input "7240"
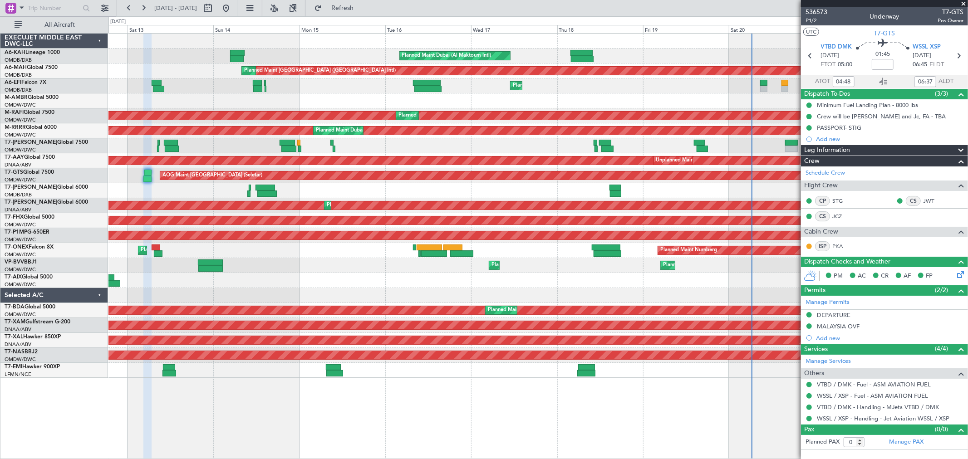
click at [191, 240] on div "Planned Maint Dubai (Al Maktoum Intl) Planned Maint [GEOGRAPHIC_DATA] ([GEOGRAP…" at bounding box center [539, 206] width 860 height 345
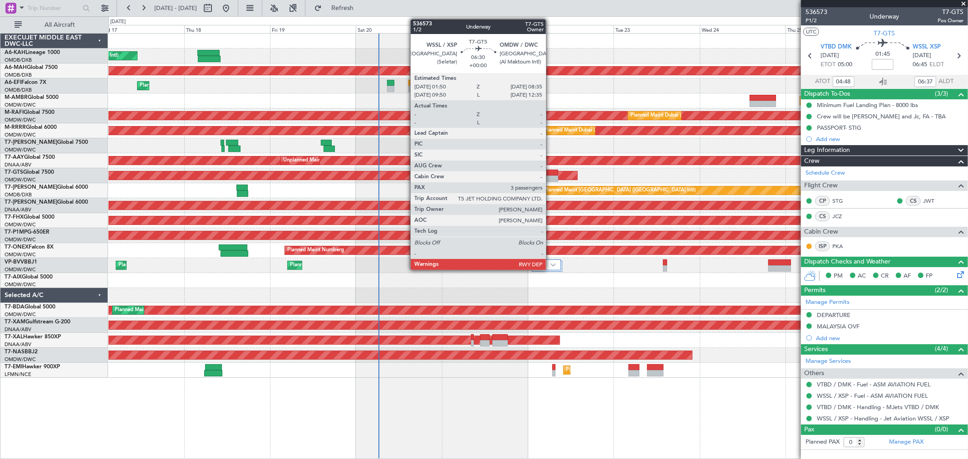
click at [551, 176] on div at bounding box center [546, 179] width 25 height 6
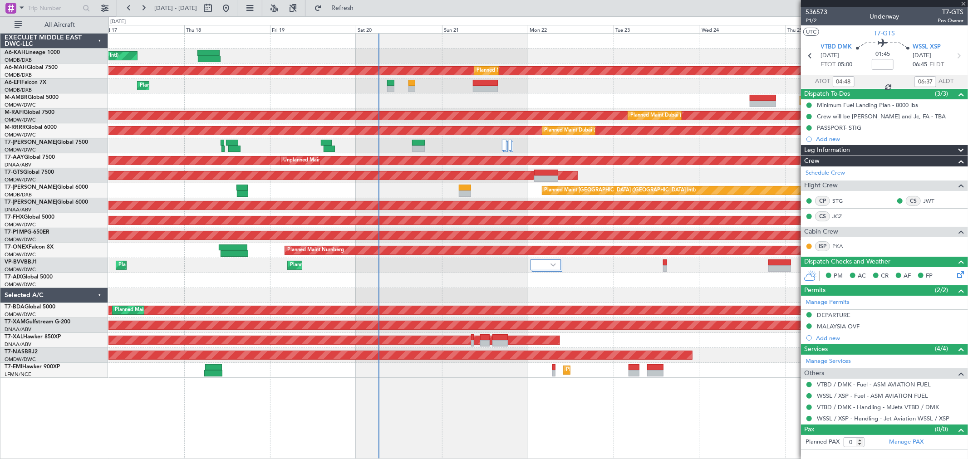
type input "3"
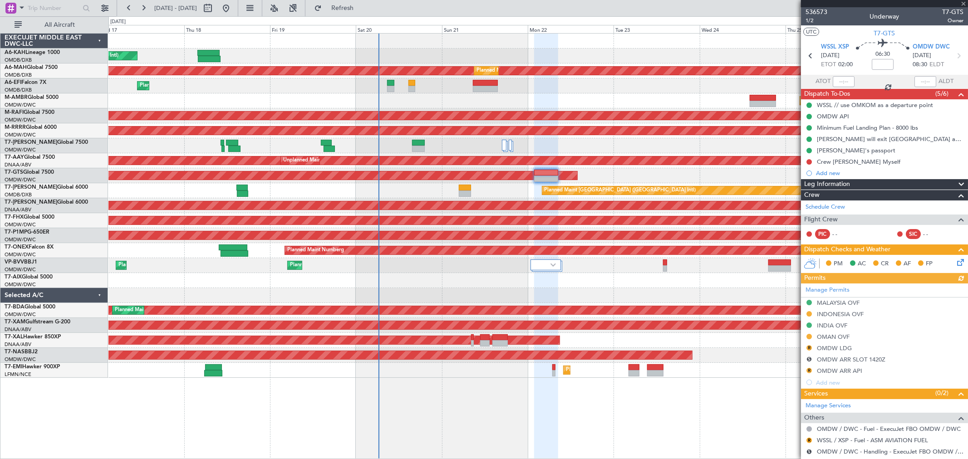
type input "[PERSON_NAME] (ANI)"
type input "7241"
click at [882, 162] on div "Crew [PERSON_NAME] Myself" at bounding box center [884, 161] width 167 height 11
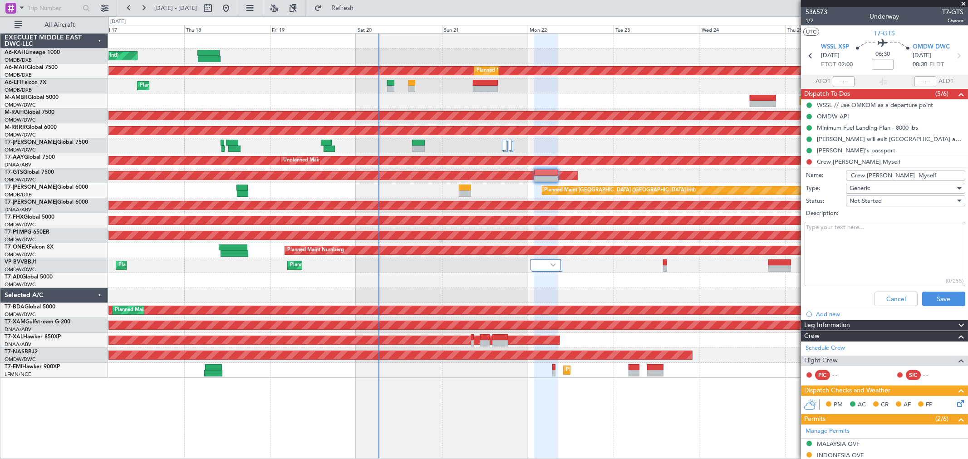
click at [929, 178] on input "Crew [PERSON_NAME] Myself" at bounding box center [905, 176] width 119 height 10
type input "Crew [PERSON_NAME] Myself no FA"
click at [942, 291] on div "Cancel Save" at bounding box center [882, 299] width 171 height 22
click at [942, 293] on button "Save" at bounding box center [944, 299] width 43 height 15
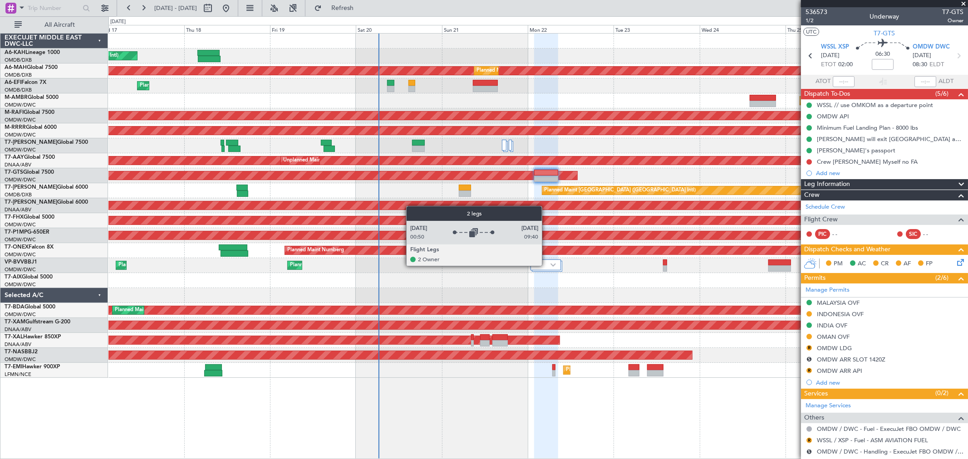
click at [547, 266] on div at bounding box center [546, 265] width 30 height 11
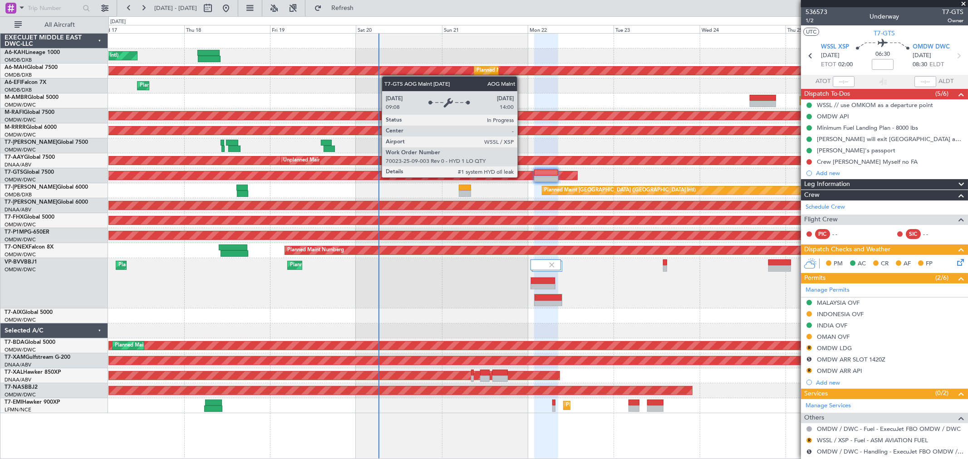
click at [522, 178] on div "AOG Maint [GEOGRAPHIC_DATA] (Seletar)" at bounding box center [182, 176] width 790 height 8
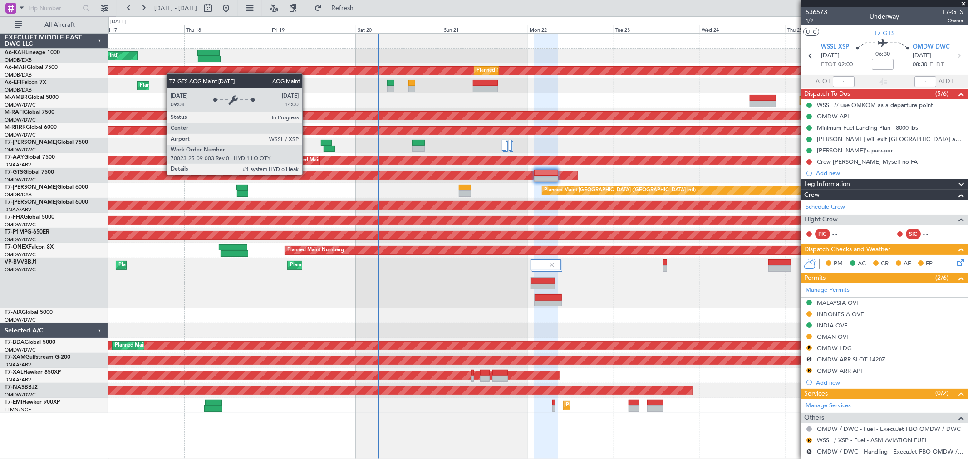
click at [307, 174] on div "AOG Maint [GEOGRAPHIC_DATA] (Seletar)" at bounding box center [182, 176] width 790 height 8
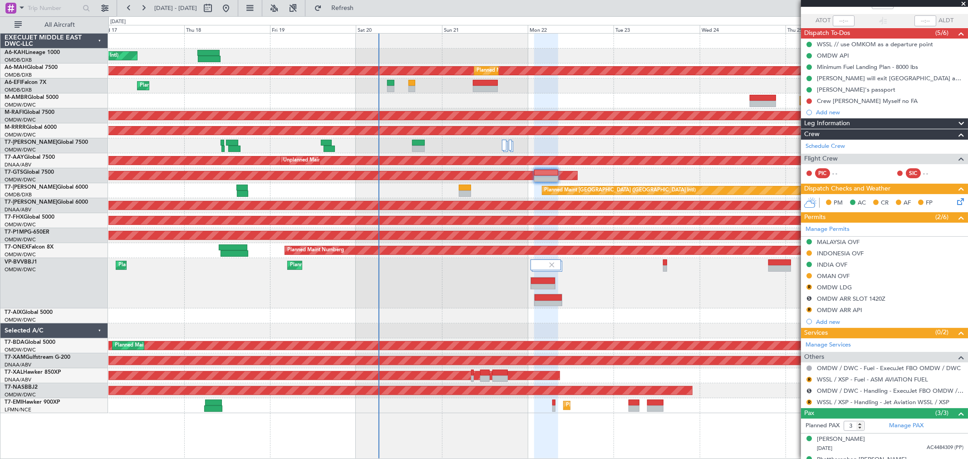
scroll to position [97, 0]
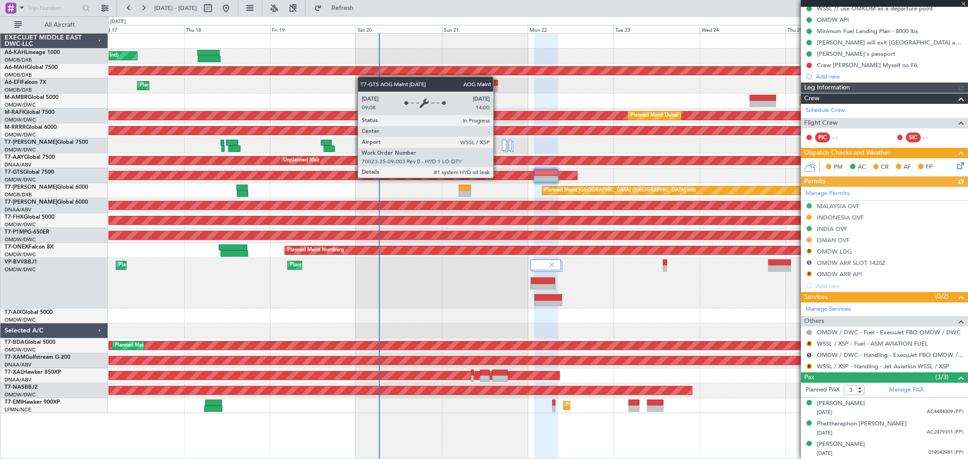
type input "[PERSON_NAME] (ANI)"
type input "7241"
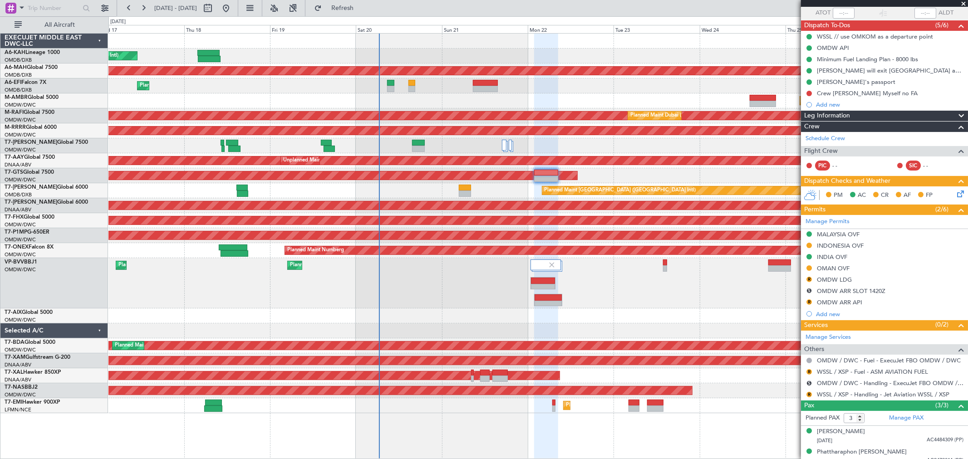
scroll to position [0, 0]
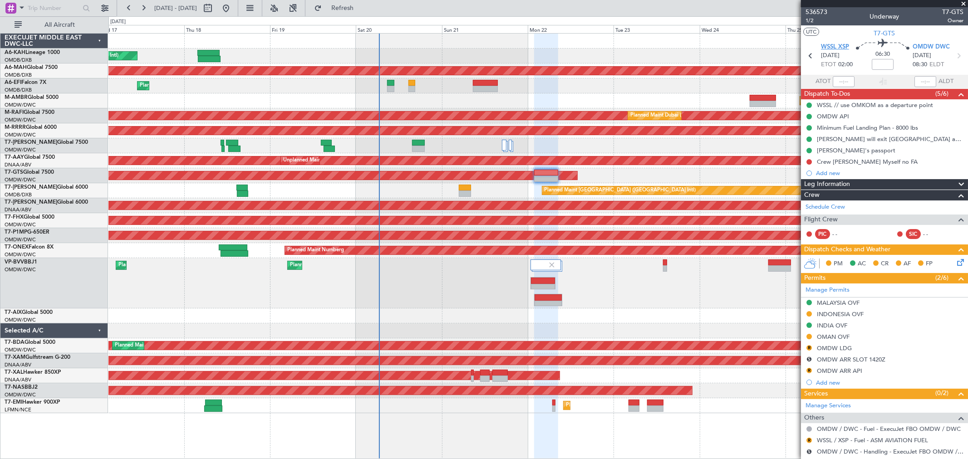
click at [839, 47] on span "WSSL XSP" at bounding box center [835, 47] width 28 height 9
click at [841, 42] on section "WSSL XSP [DATE] ETOT 02:00 06:30 OMDW DWC [DATE] 08:30 ELDT" at bounding box center [884, 57] width 167 height 36
click at [839, 47] on span "WSSL XSP" at bounding box center [835, 47] width 28 height 9
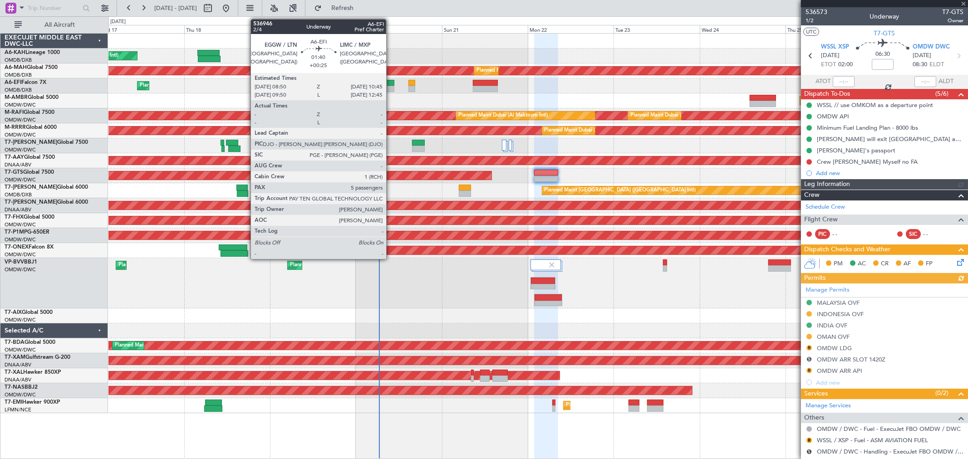
click at [391, 83] on div at bounding box center [390, 83] width 7 height 6
type input "[PERSON_NAME] (ANI)"
type input "7241"
click at [391, 83] on div at bounding box center [390, 83] width 7 height 6
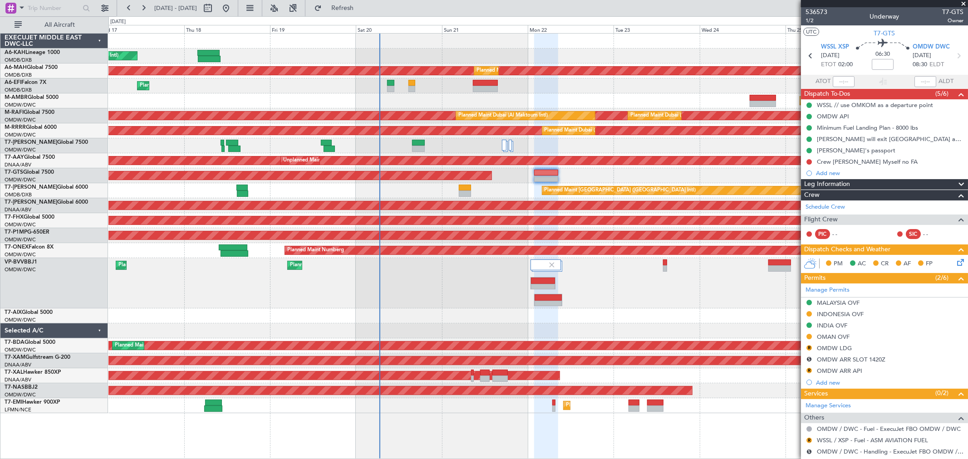
scroll to position [97, 0]
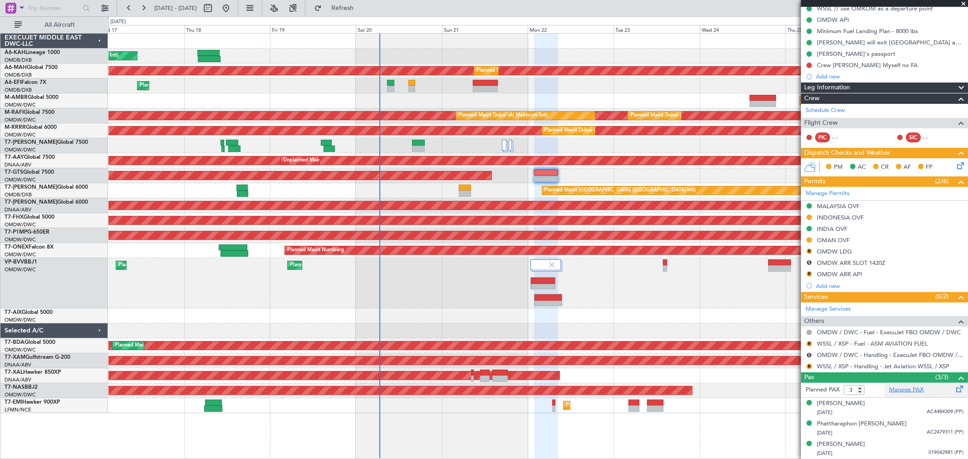
click at [906, 393] on link "Manage PAX" at bounding box center [906, 390] width 35 height 9
click at [850, 243] on div "OMAN OVF" at bounding box center [884, 240] width 167 height 11
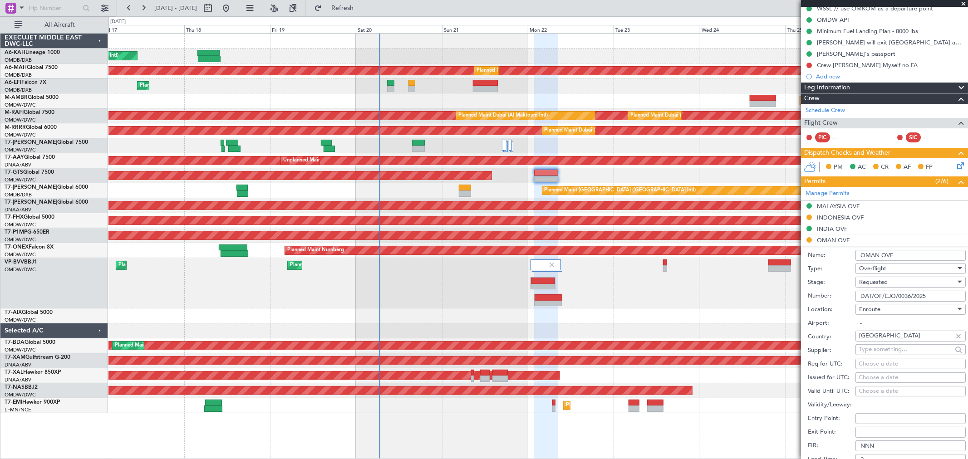
click at [884, 297] on input "DAT/OF/EJO/0036/2025" at bounding box center [911, 296] width 110 height 11
paste input "7/2025 SIT"
type input "DAT/OF/EJO/0037/2025 SIT"
click at [887, 282] on span "Requested" at bounding box center [874, 282] width 29 height 8
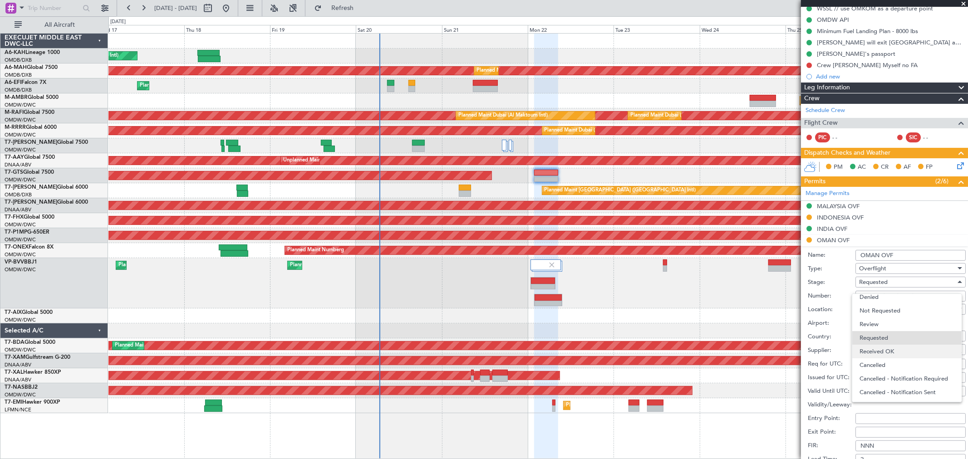
click at [901, 348] on span "Received OK" at bounding box center [907, 352] width 94 height 14
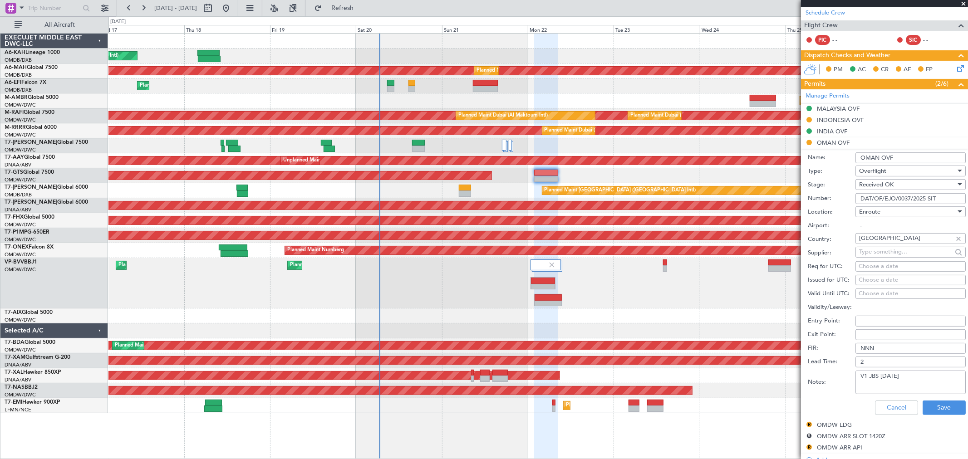
scroll to position [248, 0]
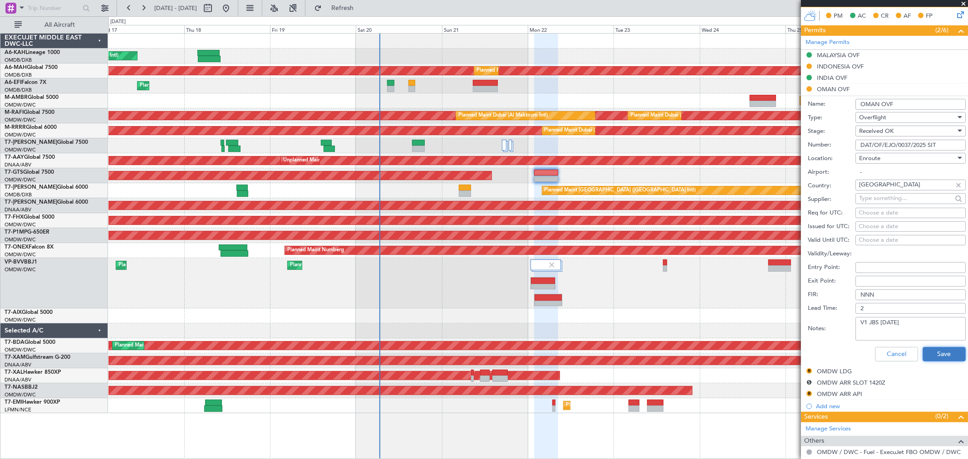
click at [938, 353] on button "Save" at bounding box center [944, 354] width 43 height 15
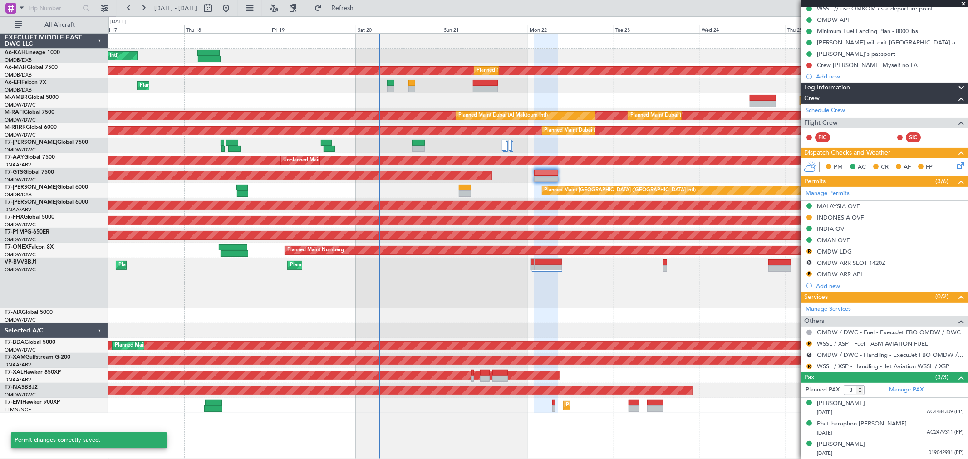
scroll to position [97, 0]
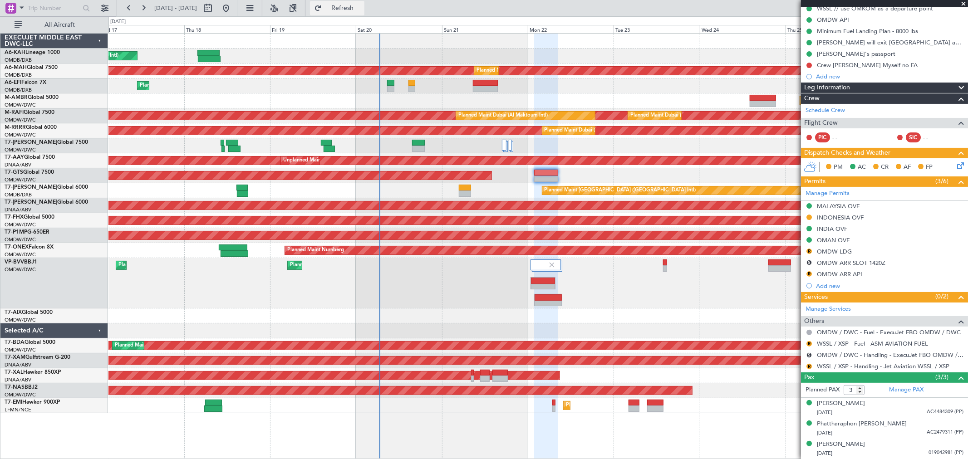
click at [362, 11] on span "Refresh" at bounding box center [343, 8] width 38 height 6
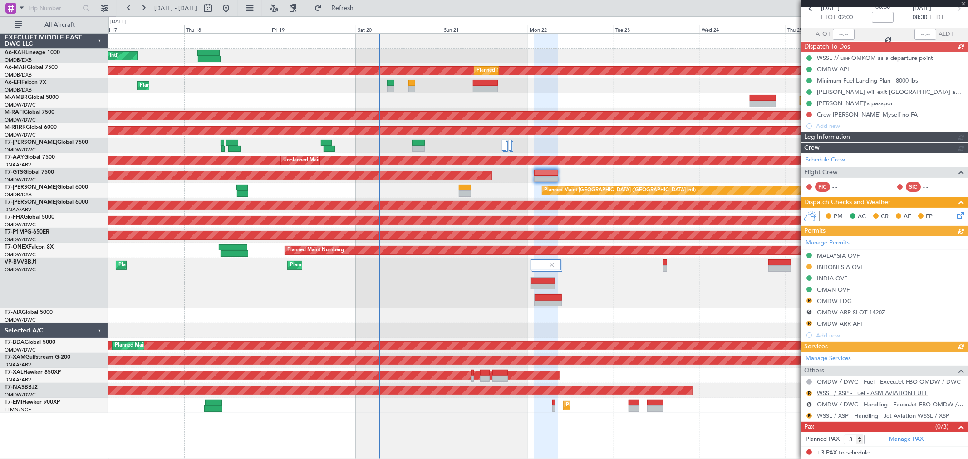
scroll to position [47, 0]
type input "[PERSON_NAME] (ANI)"
type input "7241"
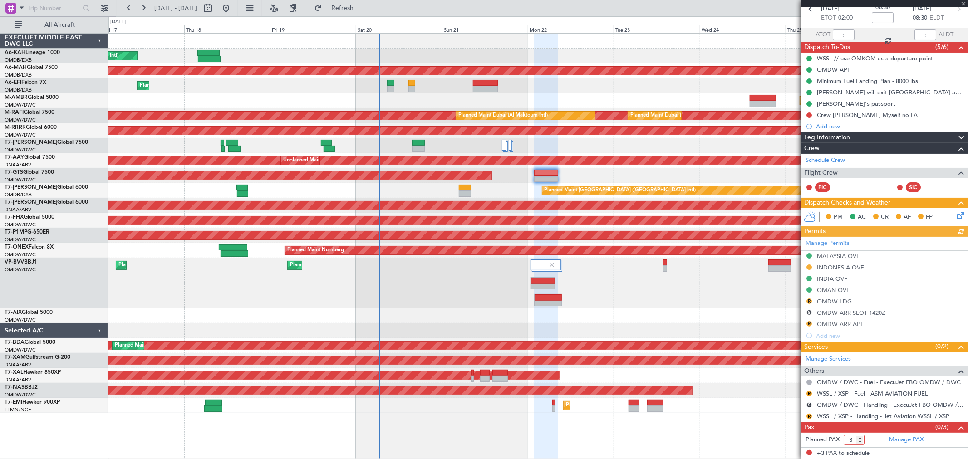
drag, startPoint x: 846, startPoint y: 443, endPoint x: 863, endPoint y: 443, distance: 16.4
click at [863, 443] on input "3" at bounding box center [854, 440] width 21 height 10
type input "0"
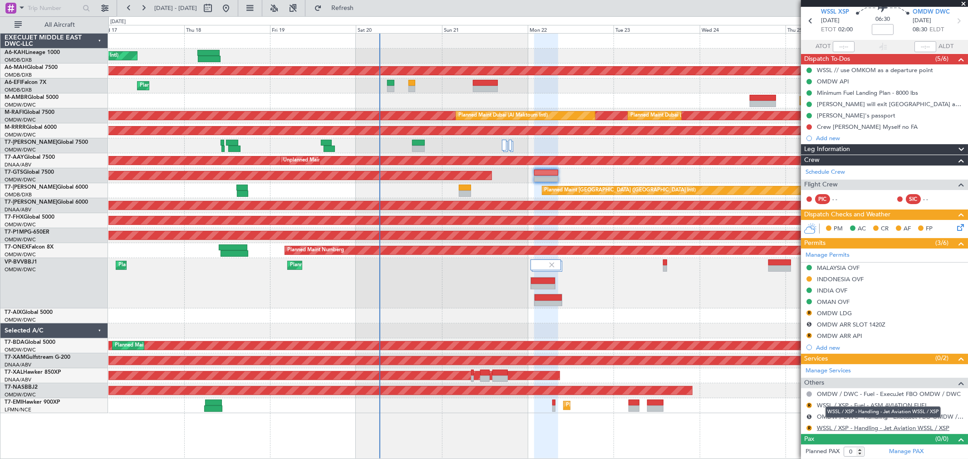
click at [852, 425] on link "WSSL / XSP - Handling - Jet Aviation WSSL / XSP" at bounding box center [883, 429] width 133 height 8
drag, startPoint x: 369, startPoint y: 5, endPoint x: 414, endPoint y: 5, distance: 45.0
click at [362, 5] on span "Refresh" at bounding box center [343, 8] width 38 height 6
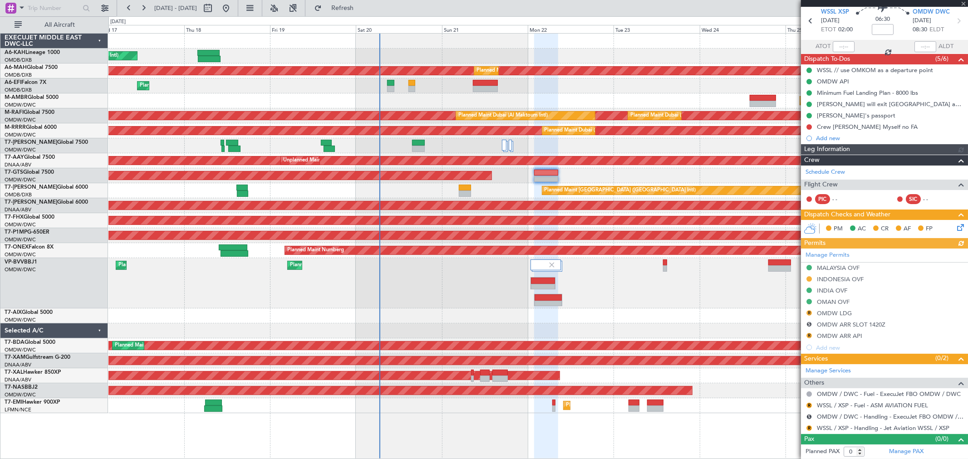
type input "[PERSON_NAME] (ANI)"
type input "7241"
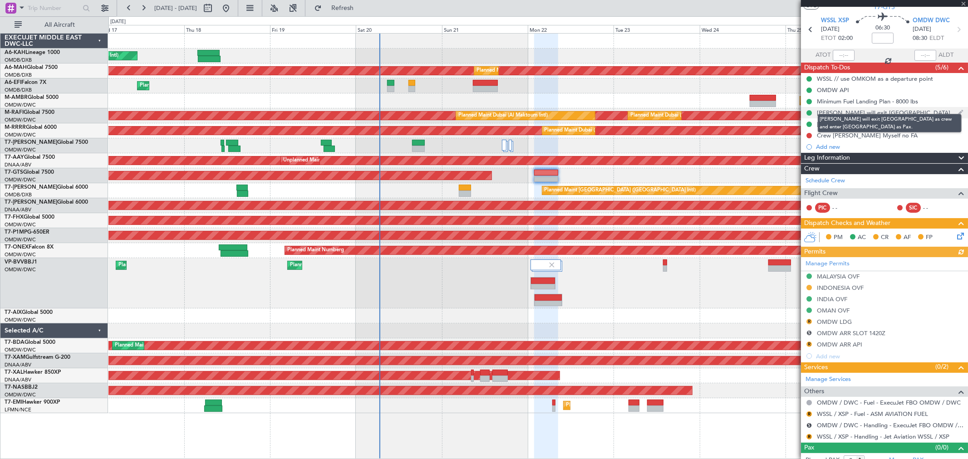
scroll to position [0, 0]
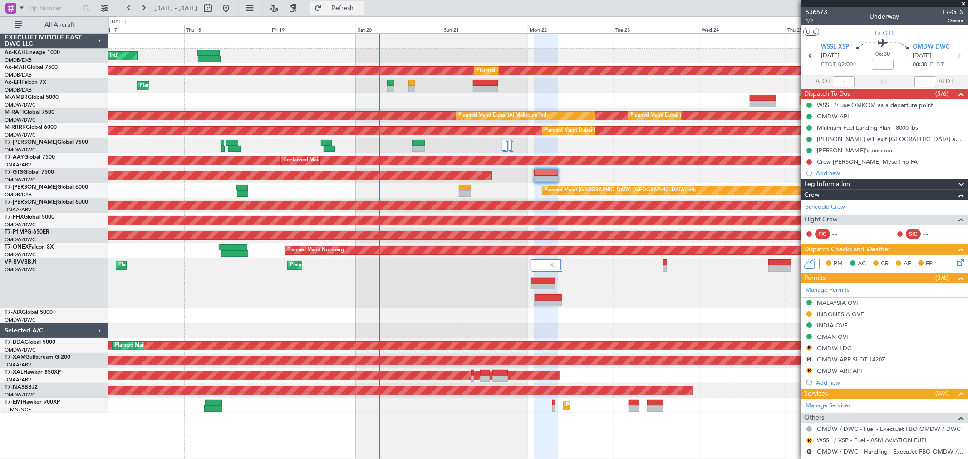
click at [353, 6] on span "Refresh" at bounding box center [343, 8] width 38 height 6
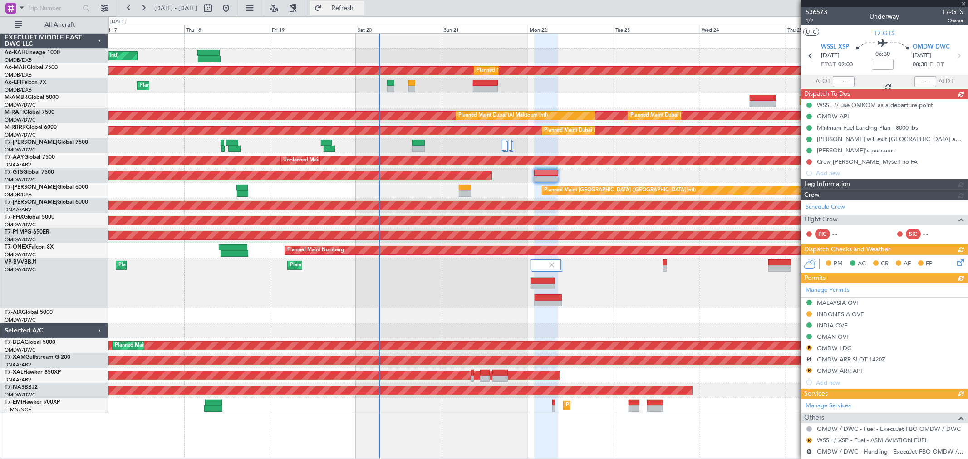
type input "[PERSON_NAME] (ANI)"
type input "7241"
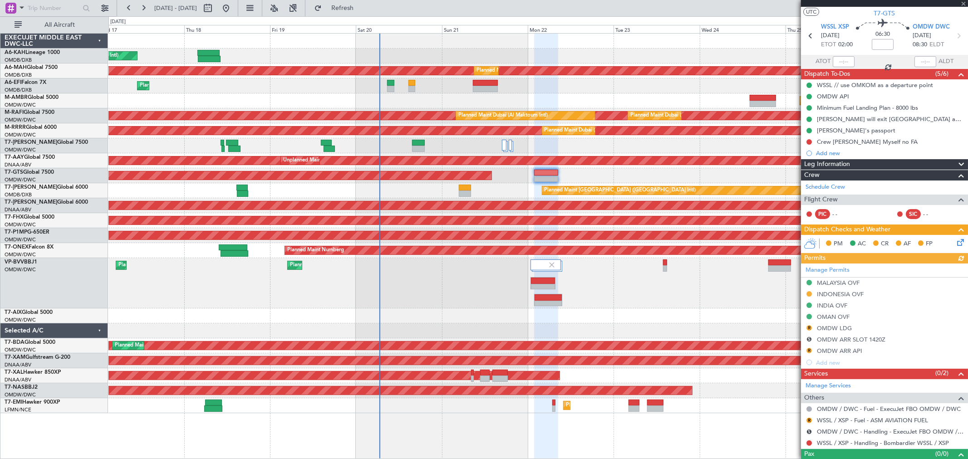
scroll to position [35, 0]
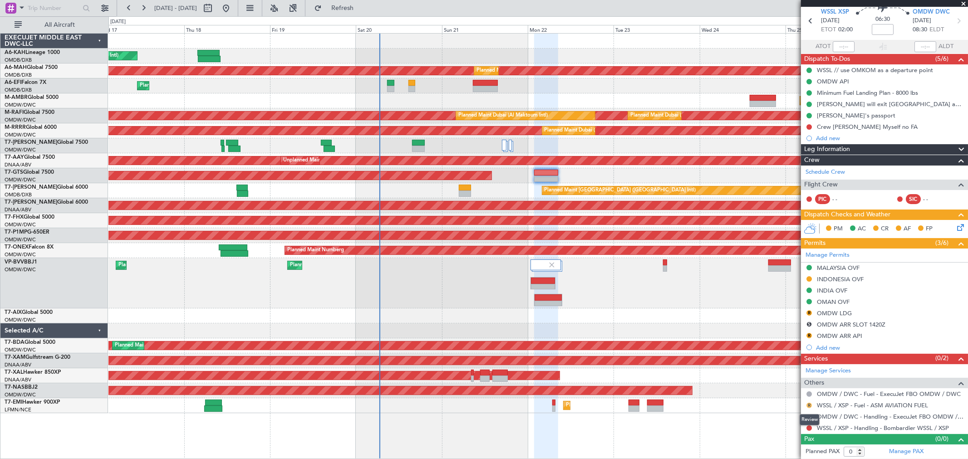
click at [811, 405] on button "R" at bounding box center [809, 405] width 5 height 5
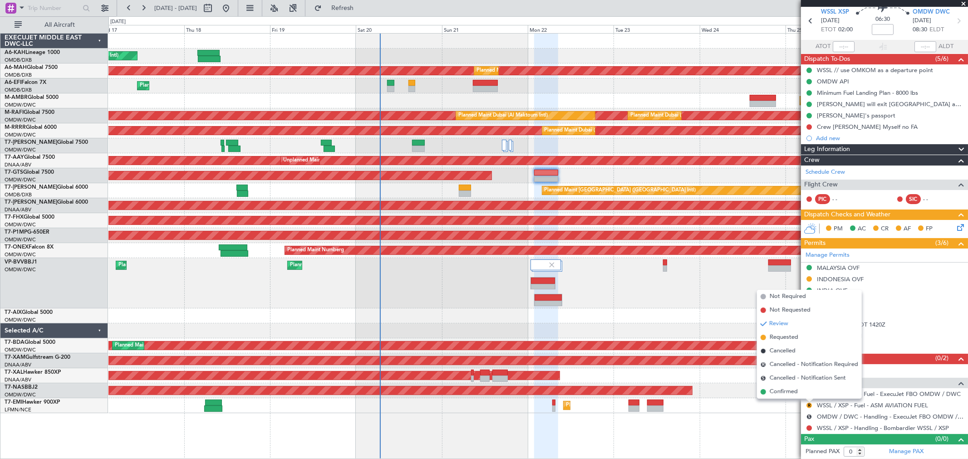
click at [710, 297] on div "Planned Maint Dubai (Al Maktoum Intl) Planned Maint [GEOGRAPHIC_DATA] (Al Makto…" at bounding box center [539, 283] width 860 height 50
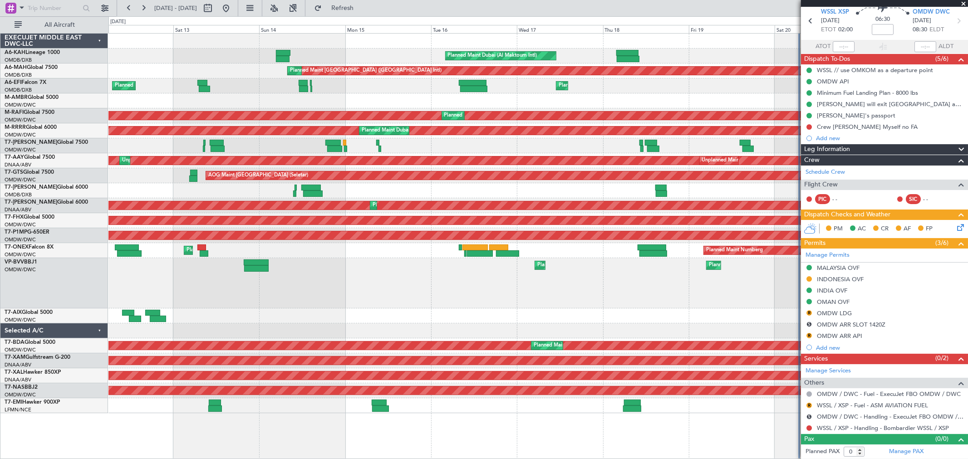
click at [773, 293] on div "Planned Maint Dubai (Al Maktoum Intl) Planned Maint [GEOGRAPHIC_DATA] (Al Makto…" at bounding box center [539, 283] width 860 height 50
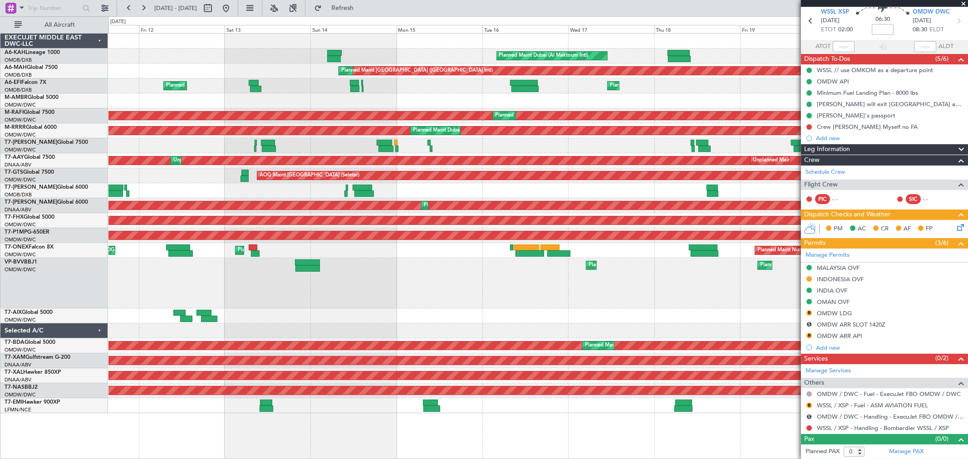
click at [120, 259] on div "Planned Maint Dubai (Al Maktoum Intl) Planned Maint [GEOGRAPHIC_DATA] (Al Makto…" at bounding box center [539, 283] width 860 height 50
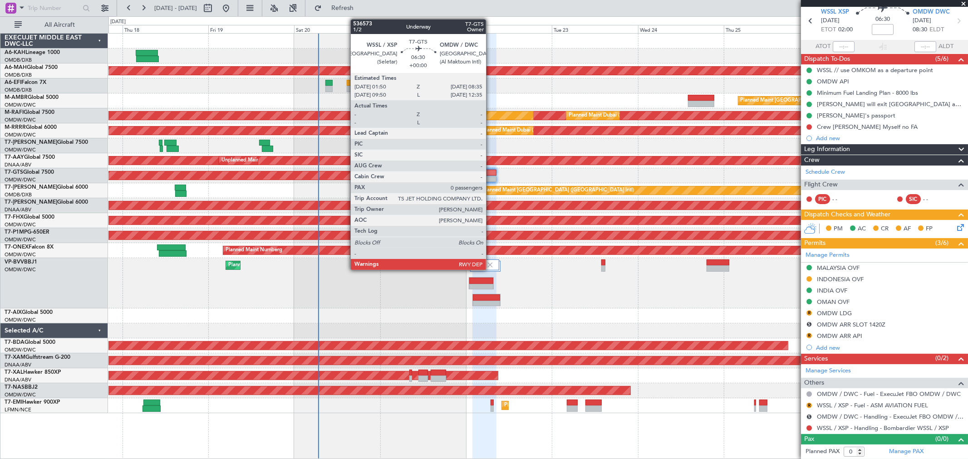
click at [491, 175] on div at bounding box center [485, 173] width 25 height 6
click at [491, 174] on div at bounding box center [485, 173] width 25 height 6
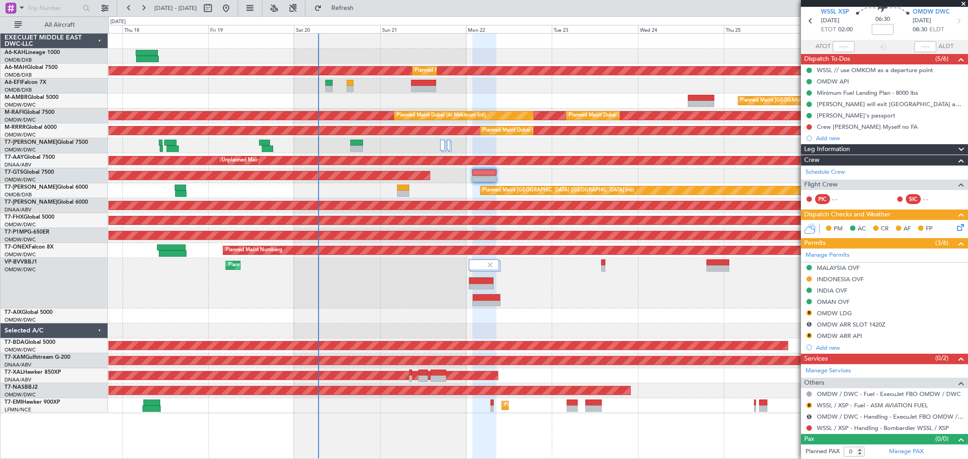
scroll to position [0, 0]
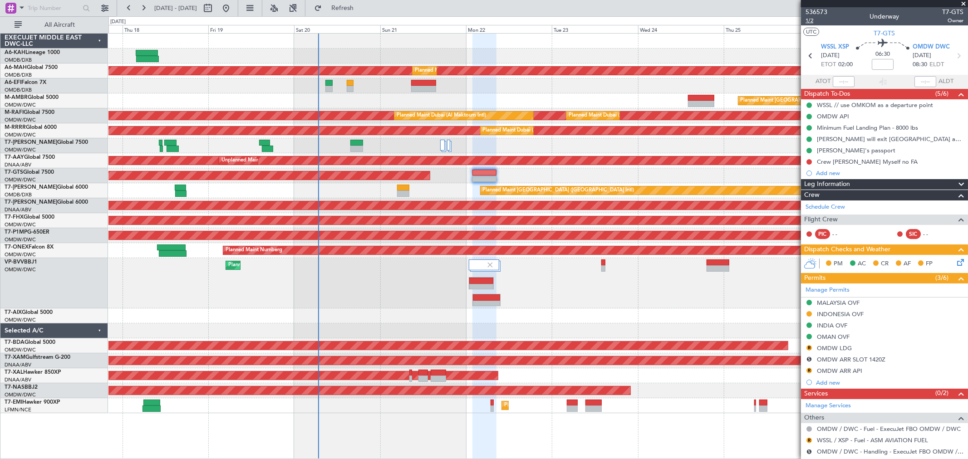
click at [816, 21] on span "1/2" at bounding box center [817, 21] width 22 height 8
click at [878, 64] on input at bounding box center [883, 64] width 22 height 11
type input "-00:10"
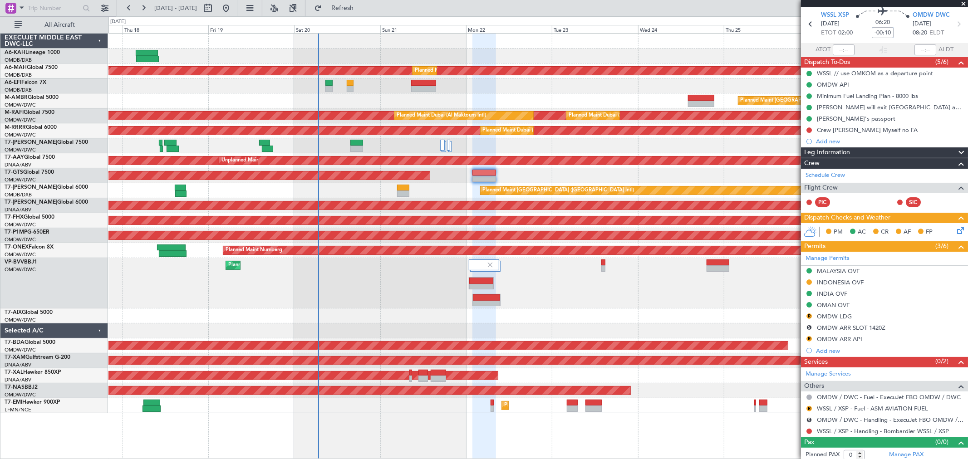
scroll to position [35, 0]
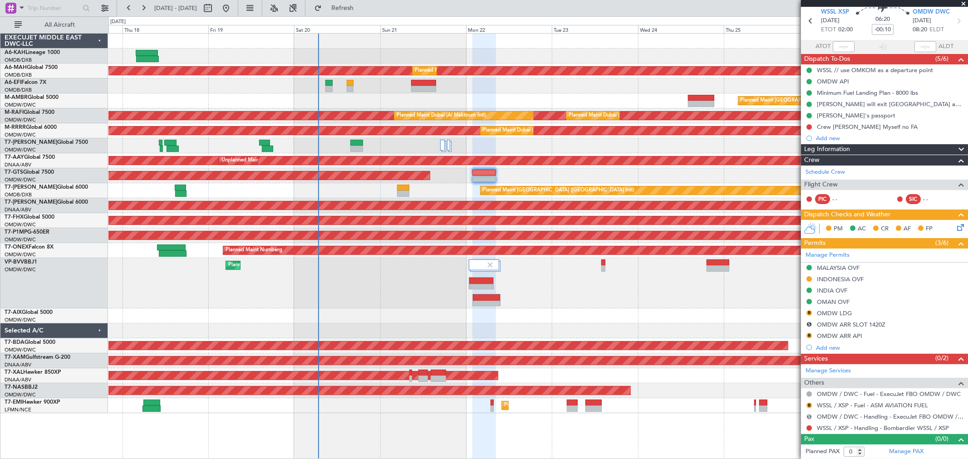
click at [809, 416] on button "S" at bounding box center [809, 417] width 5 height 5
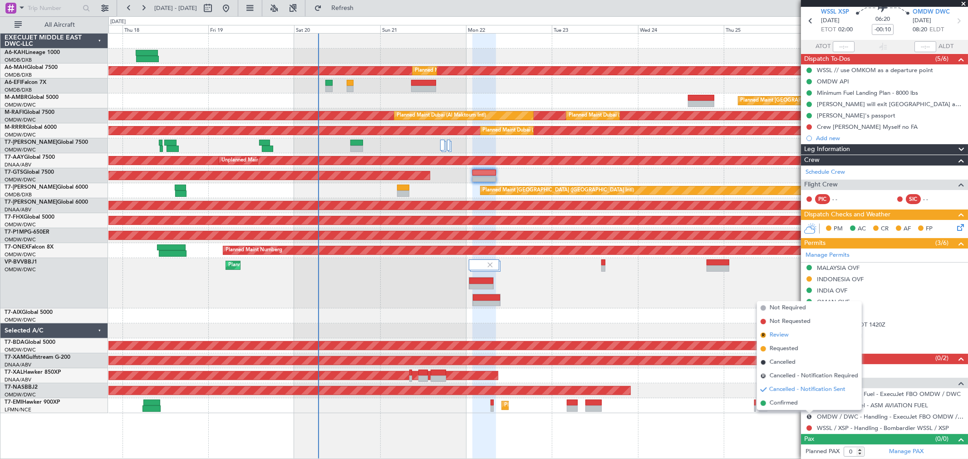
click at [790, 336] on li "R Review" at bounding box center [809, 336] width 105 height 14
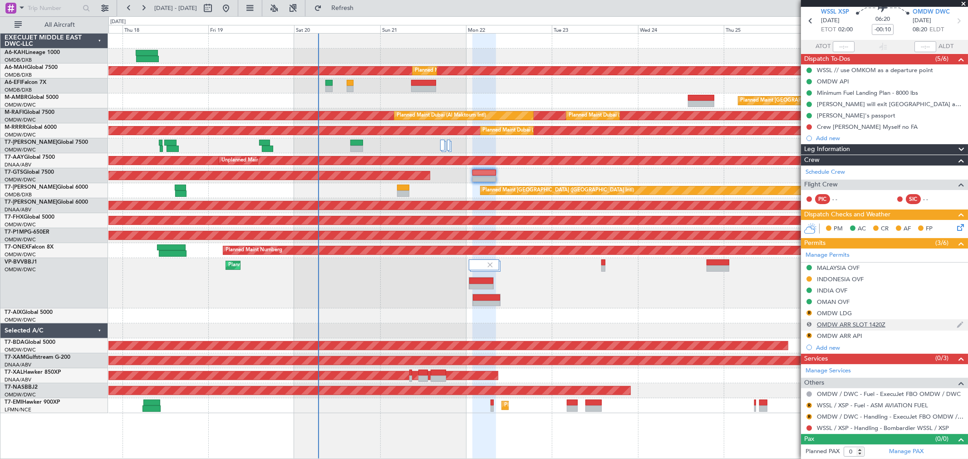
click at [810, 326] on button "S" at bounding box center [809, 324] width 5 height 5
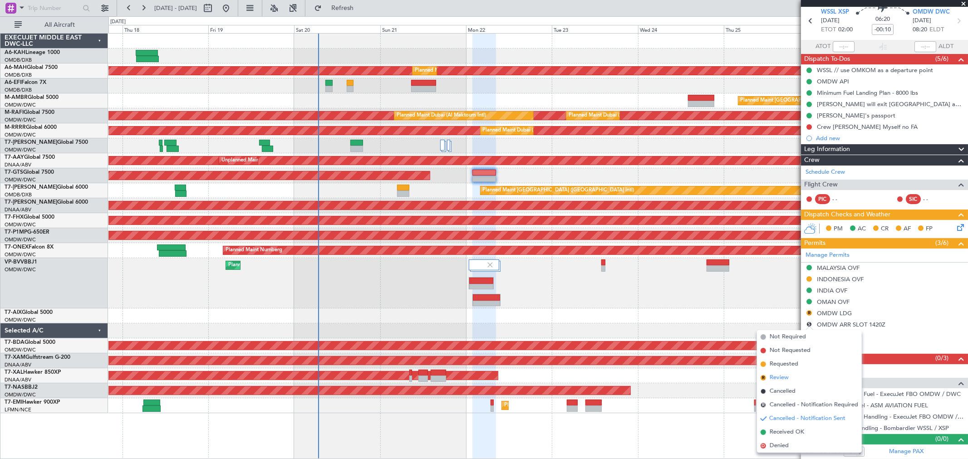
click at [788, 379] on span "Review" at bounding box center [779, 378] width 19 height 9
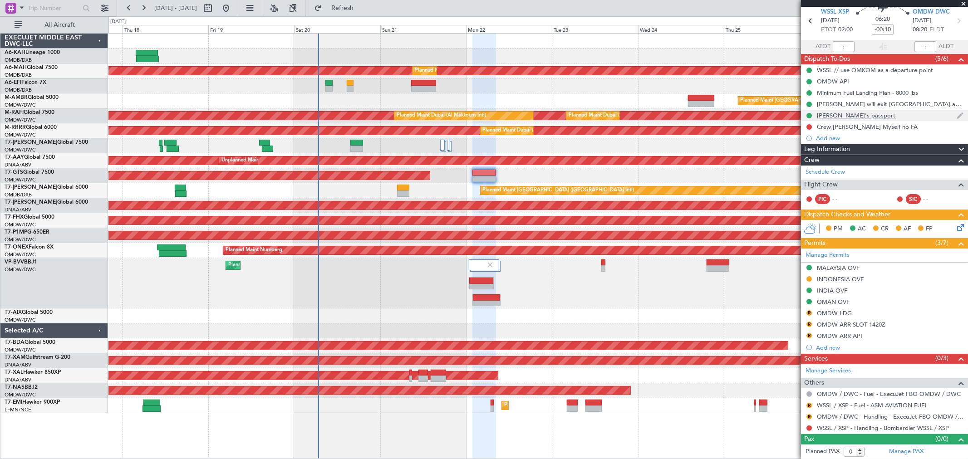
click at [858, 114] on div "[PERSON_NAME]'s passport" at bounding box center [884, 115] width 167 height 11
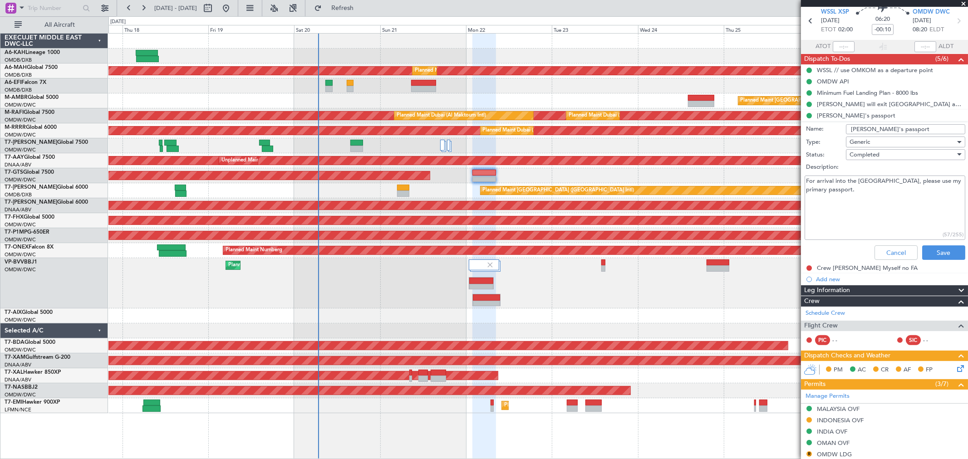
click at [895, 243] on div "Cancel Save" at bounding box center [882, 253] width 171 height 22
click at [887, 250] on button "Cancel" at bounding box center [896, 253] width 43 height 15
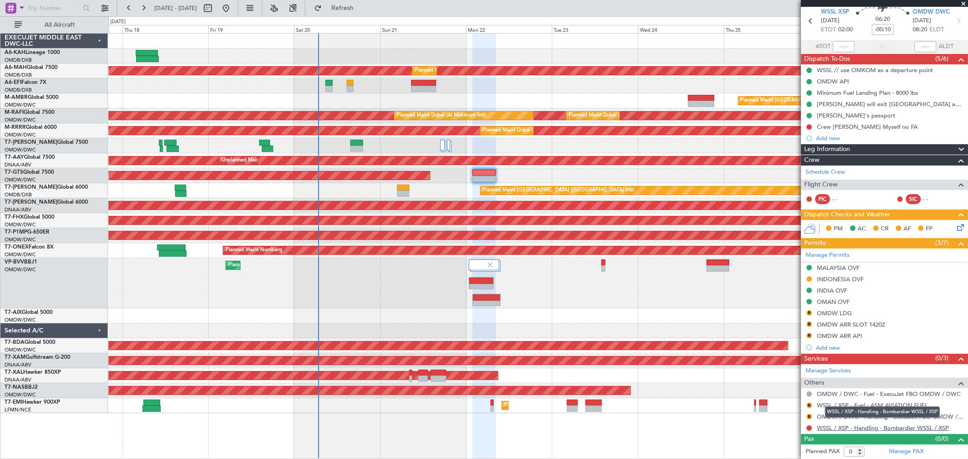
click at [872, 427] on link "WSSL / XSP - Handling - Bombardier WSSL / XSP" at bounding box center [883, 429] width 132 height 8
click at [362, 9] on span "Refresh" at bounding box center [343, 8] width 38 height 6
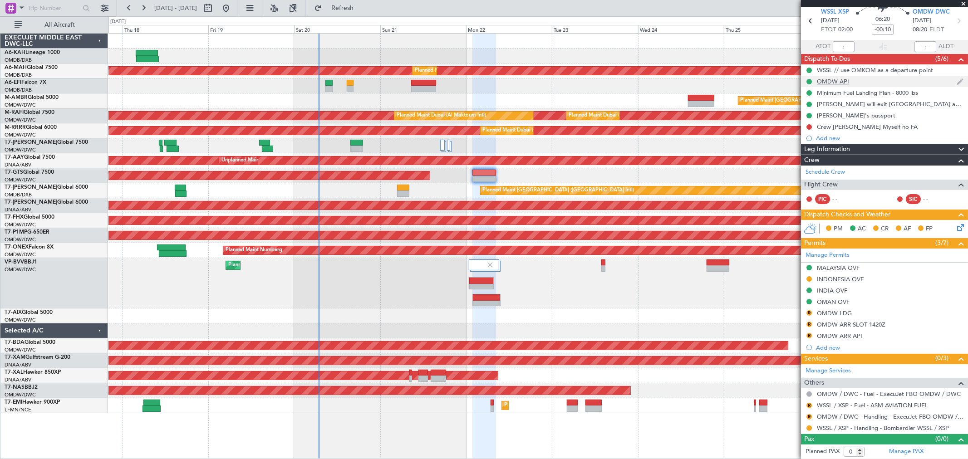
scroll to position [0, 0]
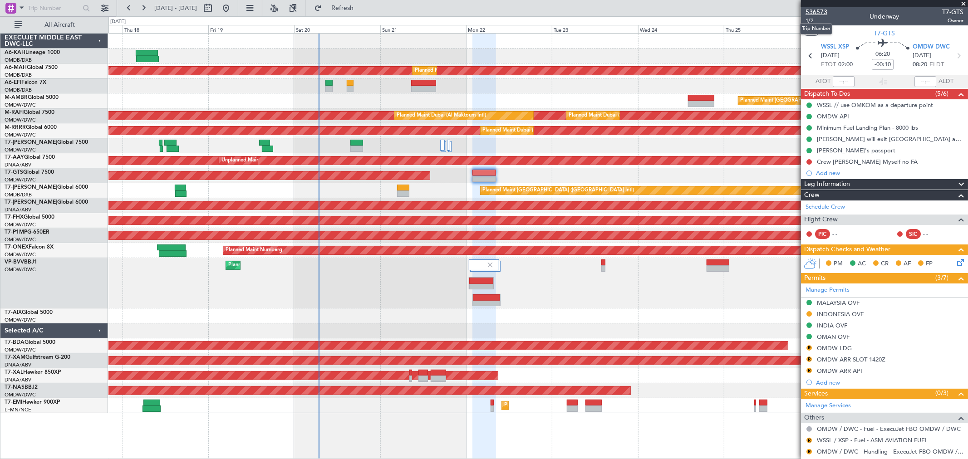
click at [814, 8] on span "536573" at bounding box center [817, 12] width 22 height 10
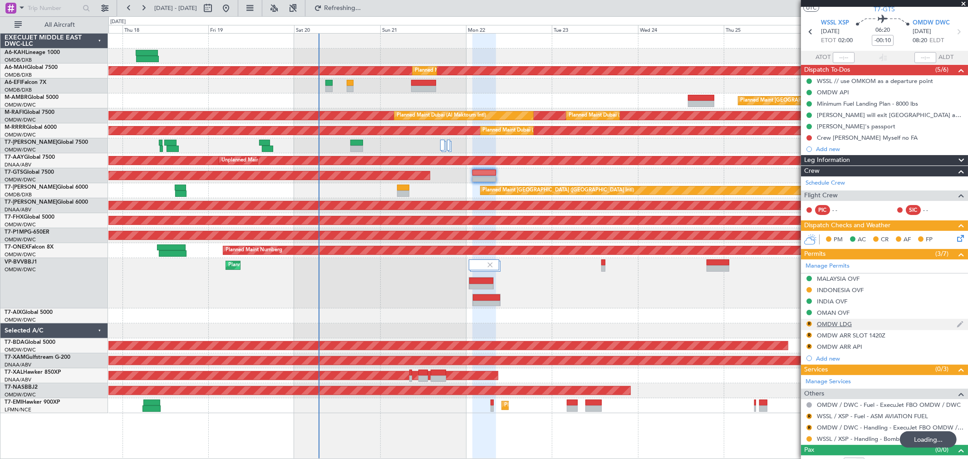
scroll to position [35, 0]
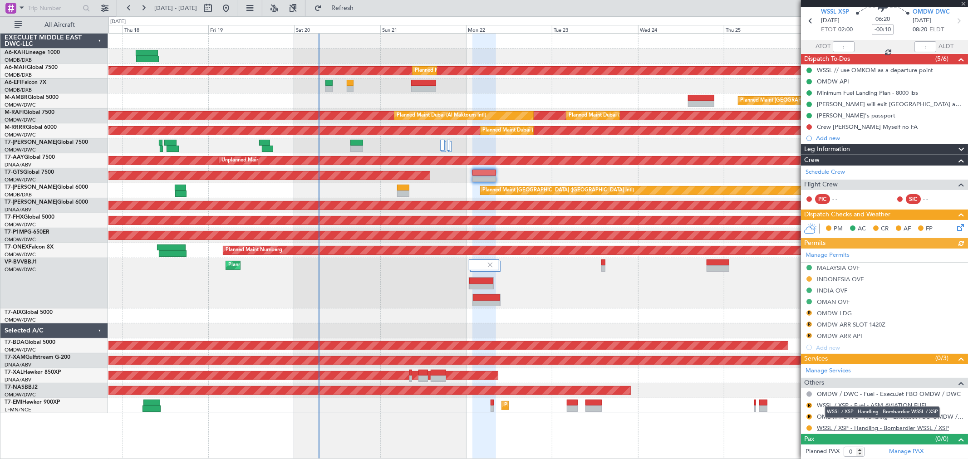
click at [942, 428] on link "WSSL / XSP - Handling - Bombardier WSSL / XSP" at bounding box center [883, 429] width 132 height 8
